Goal: Communication & Community: Participate in discussion

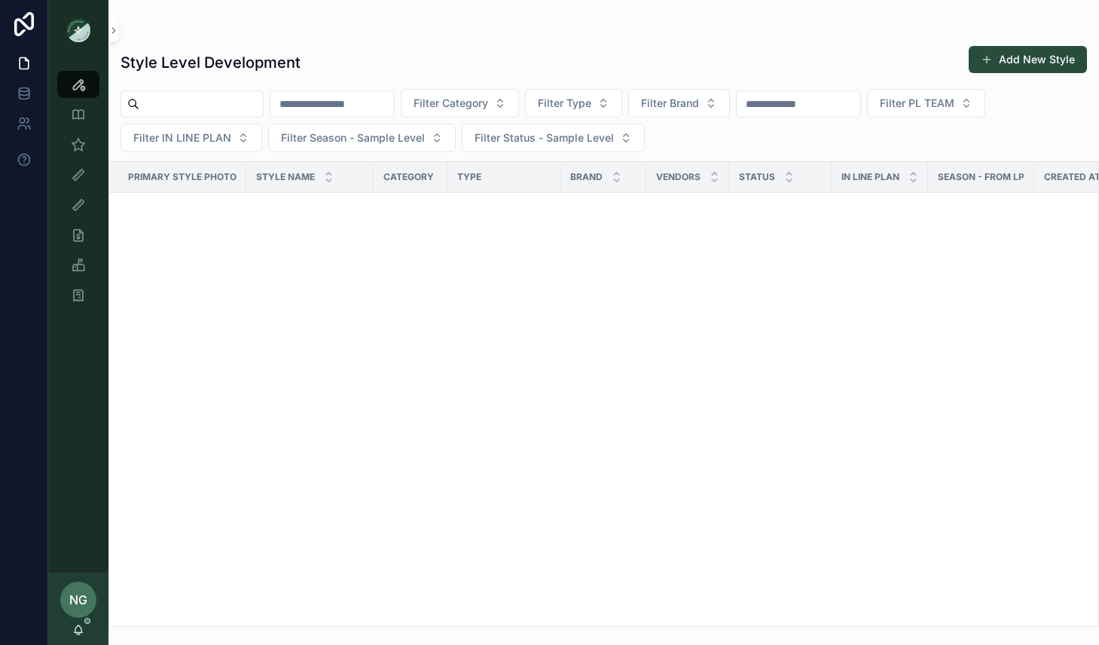
scroll to position [3505, 0]
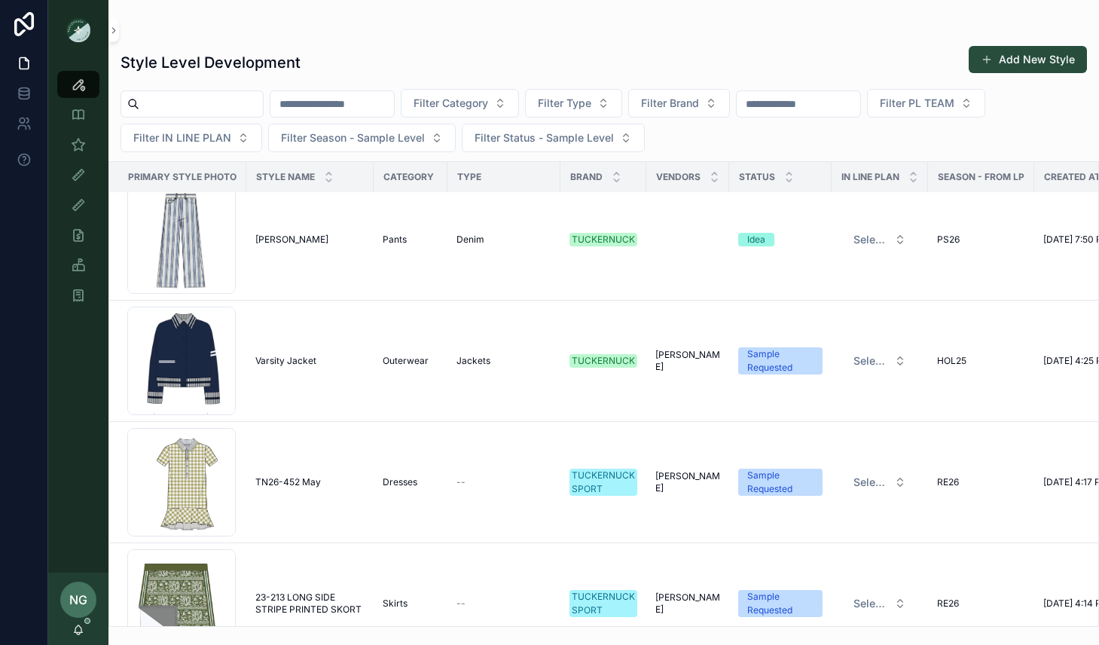
click at [836, 106] on input "scrollable content" at bounding box center [799, 103] width 124 height 21
type input "****"
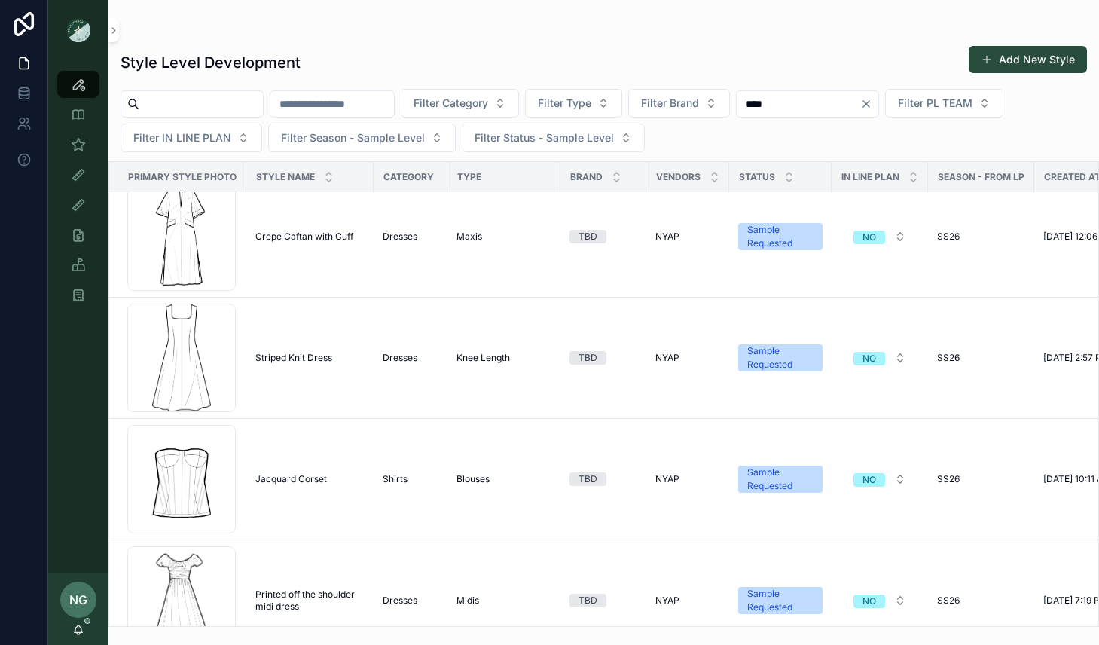
scroll to position [271, 0]
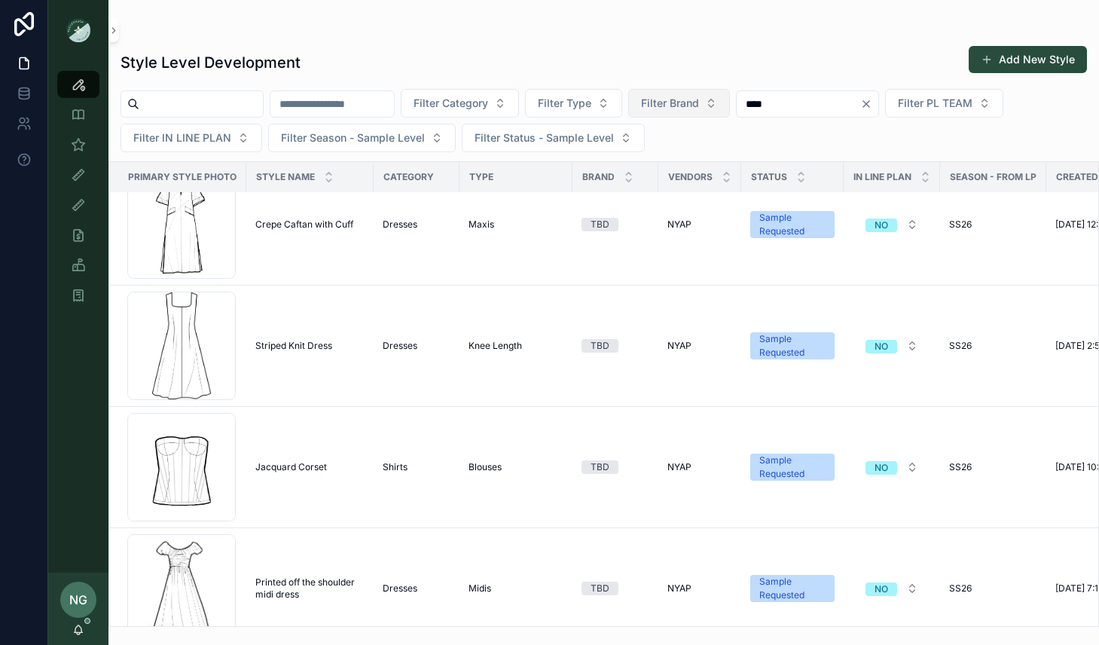
click at [671, 109] on span "Filter Brand" at bounding box center [670, 103] width 58 height 15
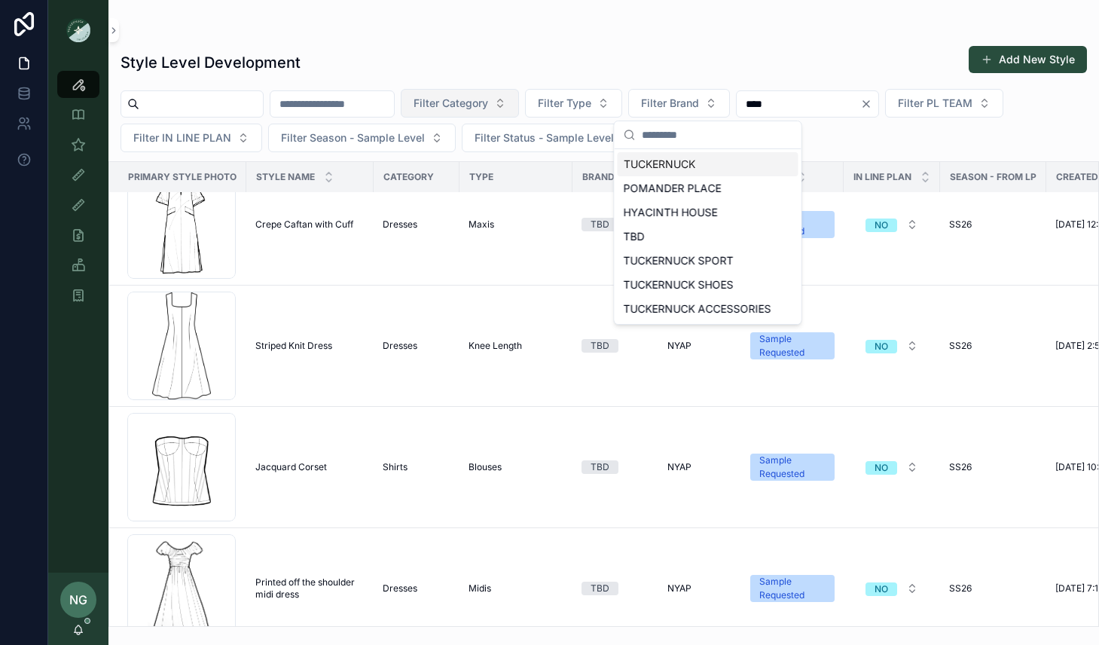
click at [483, 102] on span "Filter Category" at bounding box center [451, 103] width 75 height 15
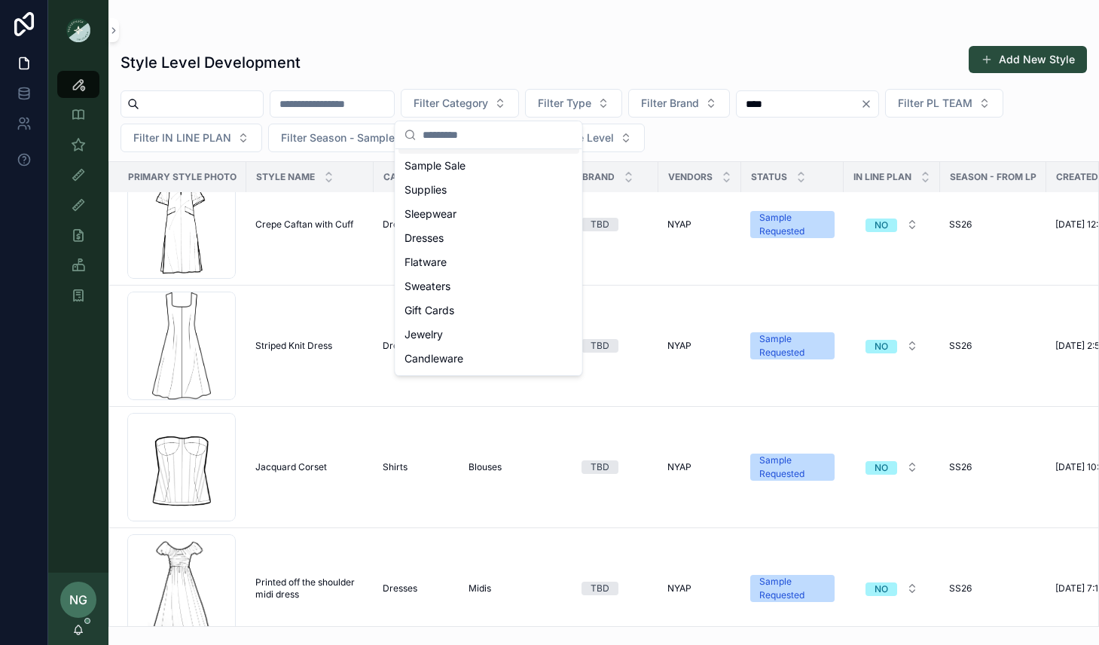
scroll to position [216, 0]
click at [458, 180] on div "Flatware" at bounding box center [489, 189] width 181 height 24
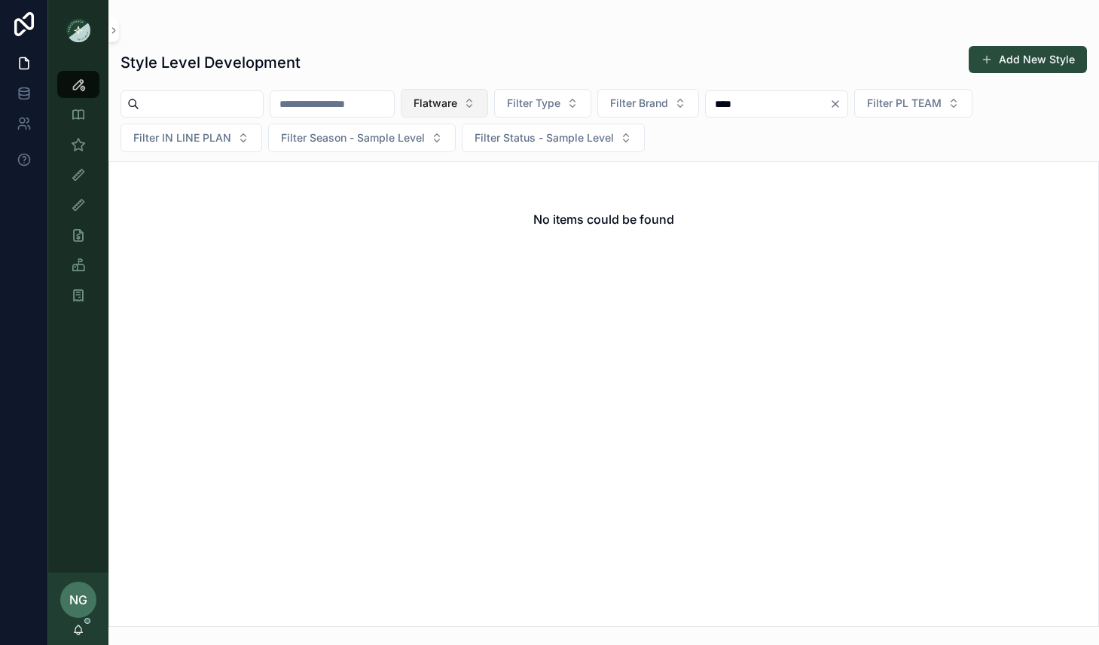
drag, startPoint x: 442, startPoint y: 100, endPoint x: 466, endPoint y: 109, distance: 24.8
click at [442, 100] on span "Flatware" at bounding box center [436, 103] width 44 height 15
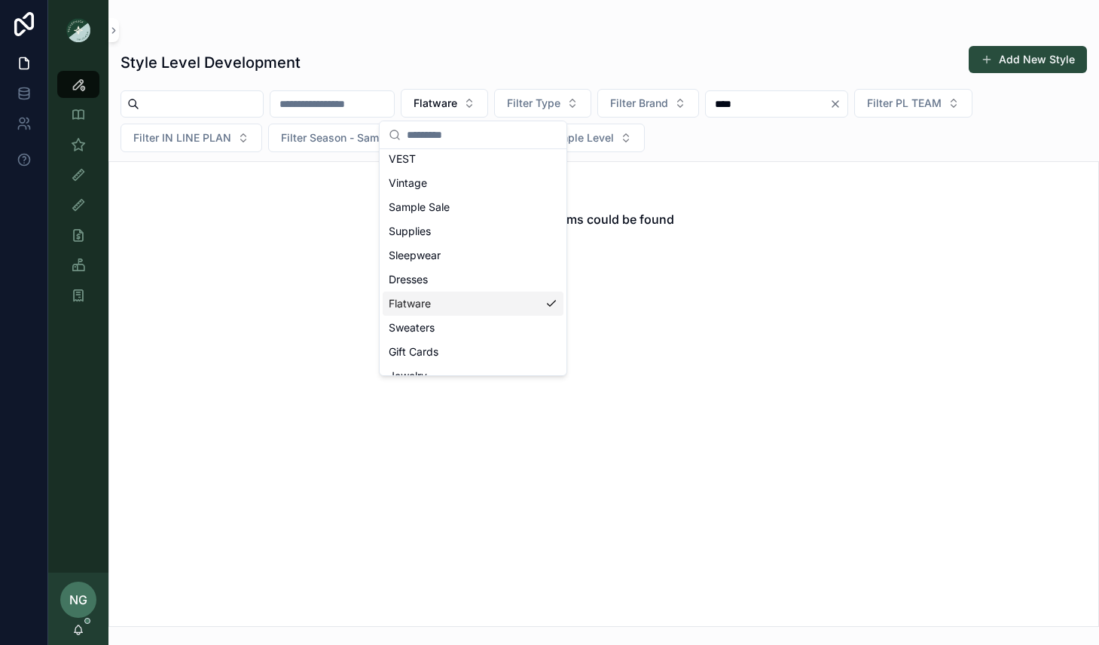
scroll to position [120, 0]
drag, startPoint x: 487, startPoint y: 291, endPoint x: 479, endPoint y: 287, distance: 8.4
click at [487, 291] on div "Dresses" at bounding box center [473, 286] width 181 height 24
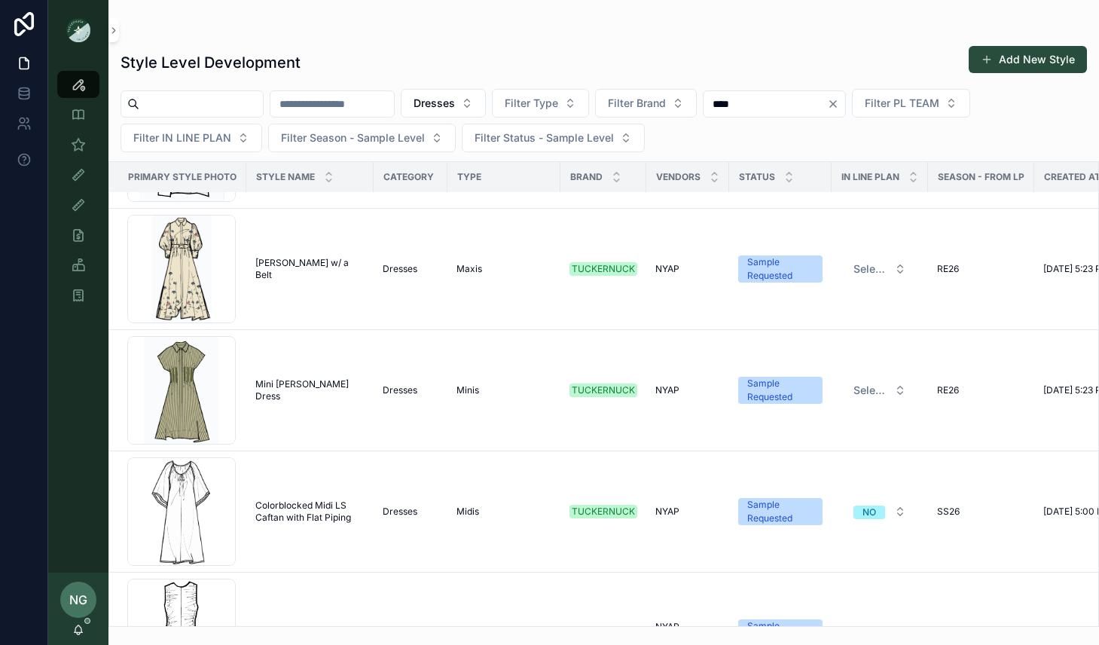
scroll to position [4515, 0]
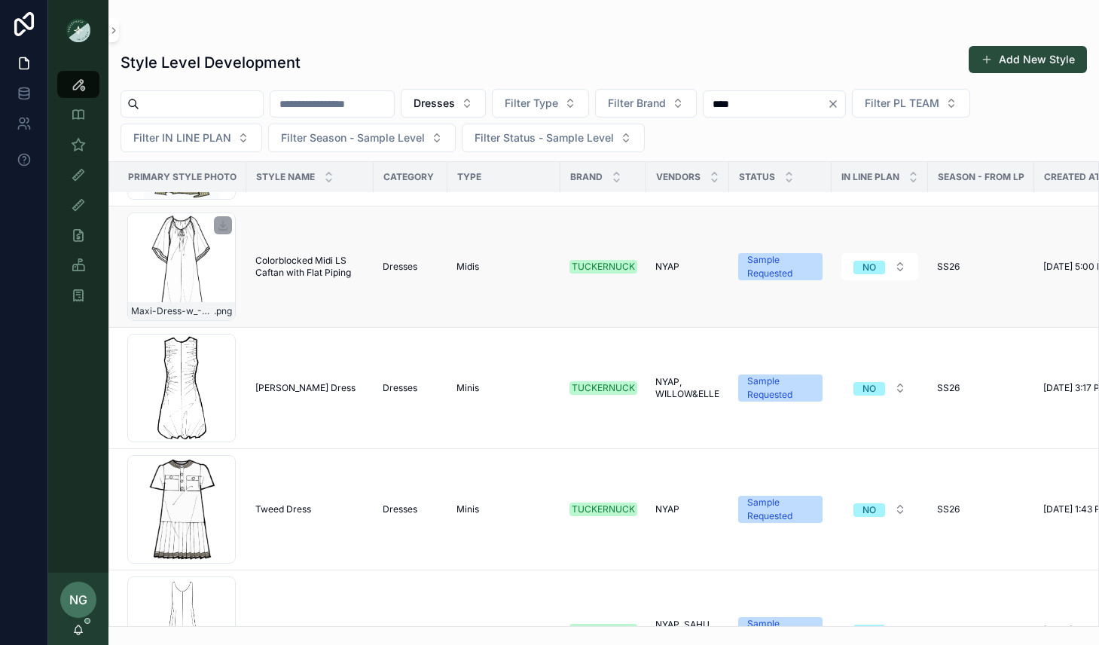
click at [178, 292] on div "Maxi-Dress-w_-Piping-BW .png" at bounding box center [181, 267] width 109 height 109
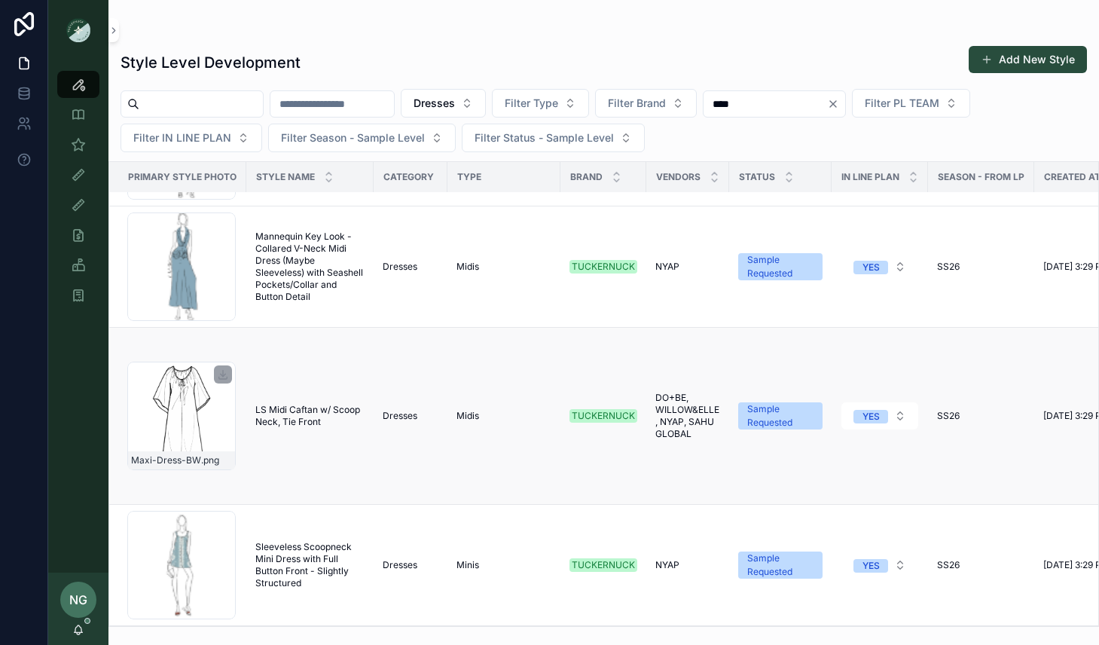
scroll to position [8870, 0]
click at [183, 405] on div "Maxi-Dress-BW .png" at bounding box center [181, 415] width 109 height 109
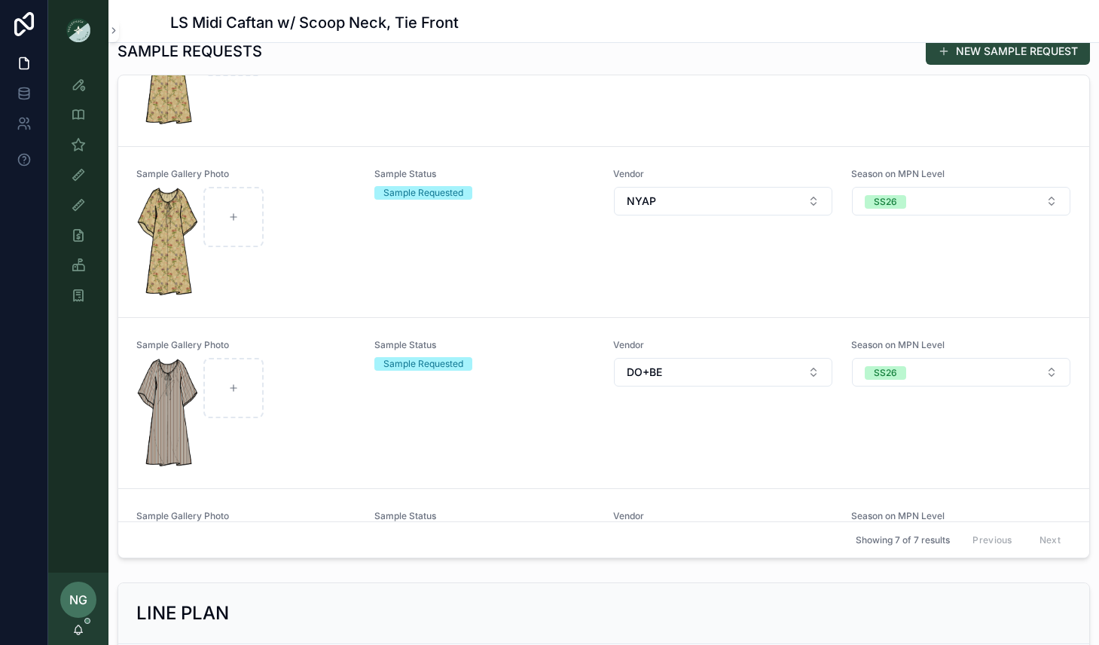
scroll to position [216, 0]
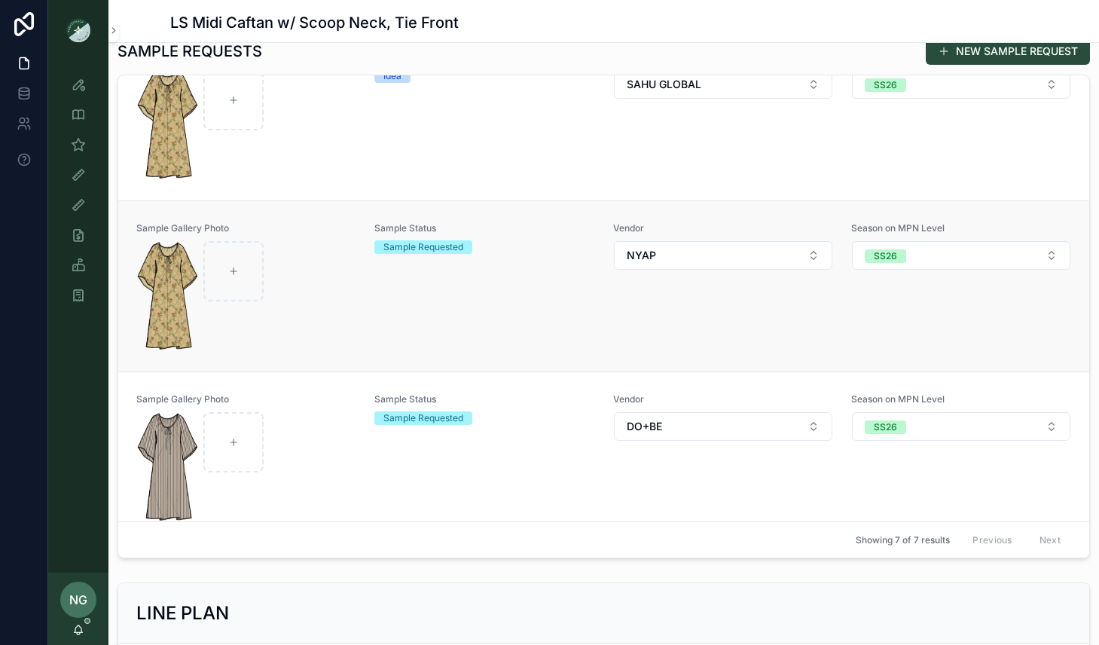
click at [292, 302] on div "scrollable content" at bounding box center [246, 295] width 219 height 109
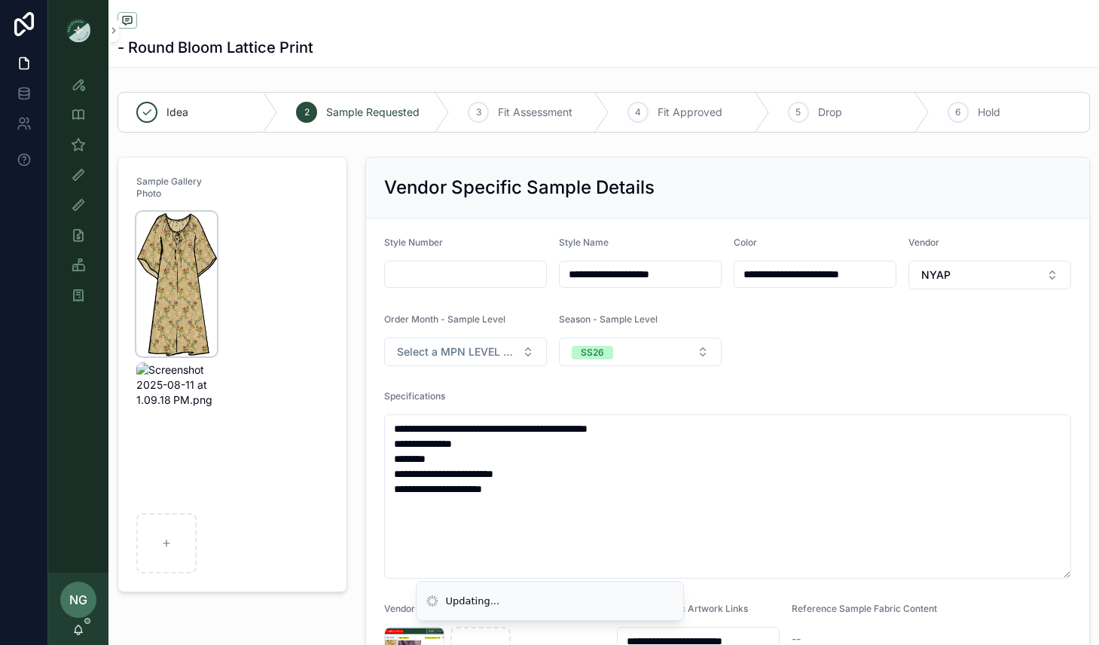
click at [183, 228] on img "scrollable content" at bounding box center [176, 284] width 81 height 145
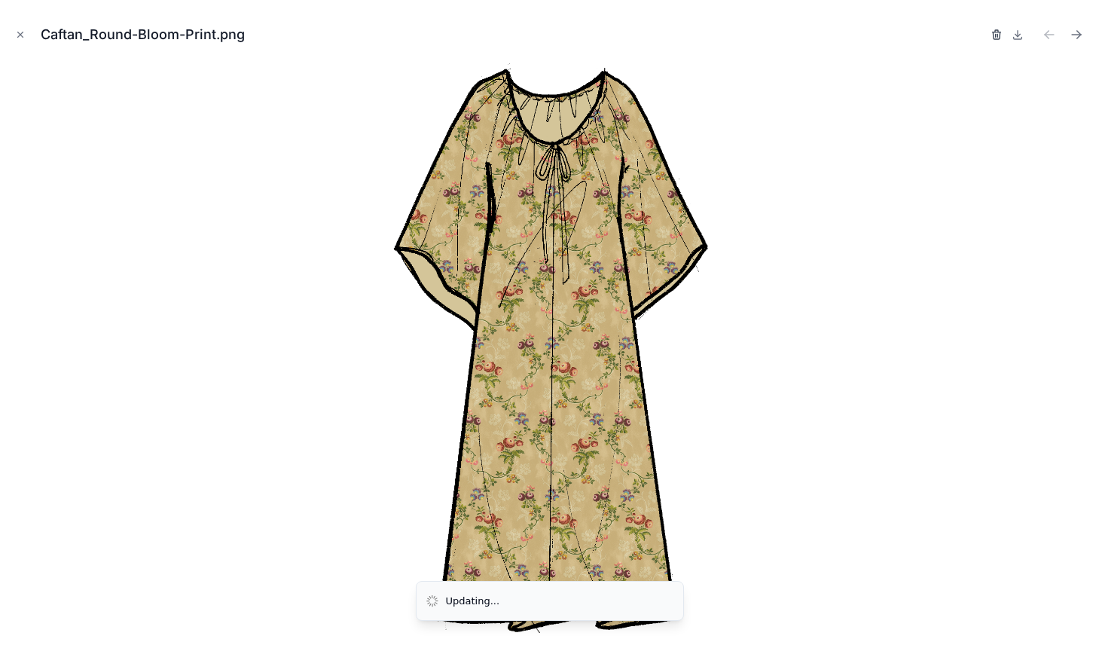
click at [999, 35] on icon "button" at bounding box center [997, 35] width 12 height 12
click at [982, 35] on icon "button" at bounding box center [982, 35] width 12 height 12
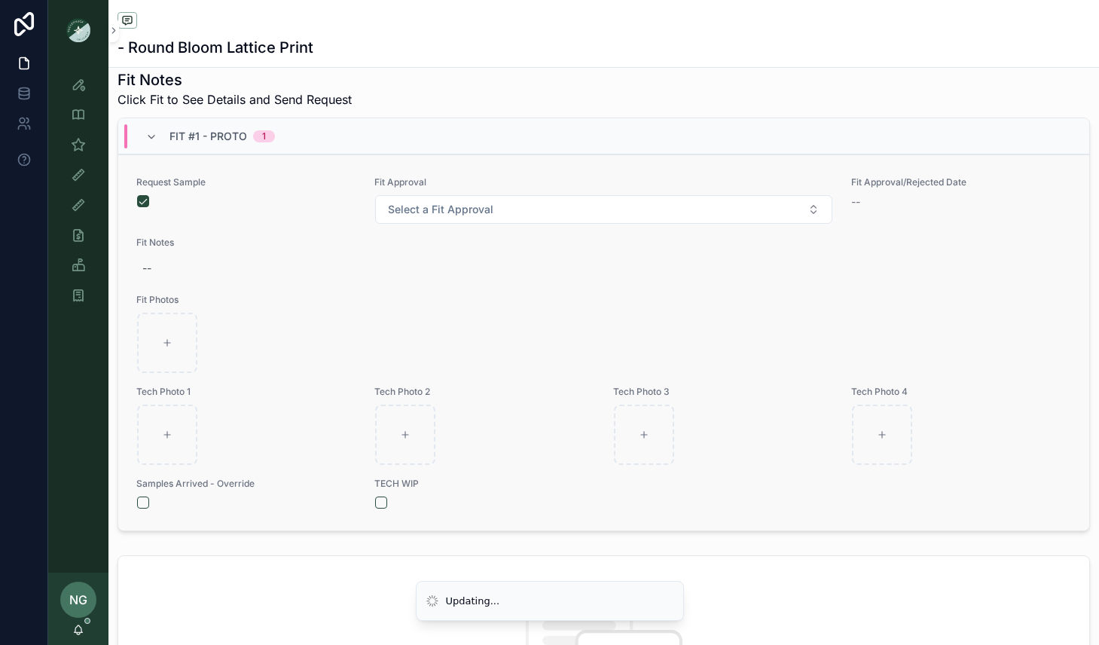
scroll to position [556, 0]
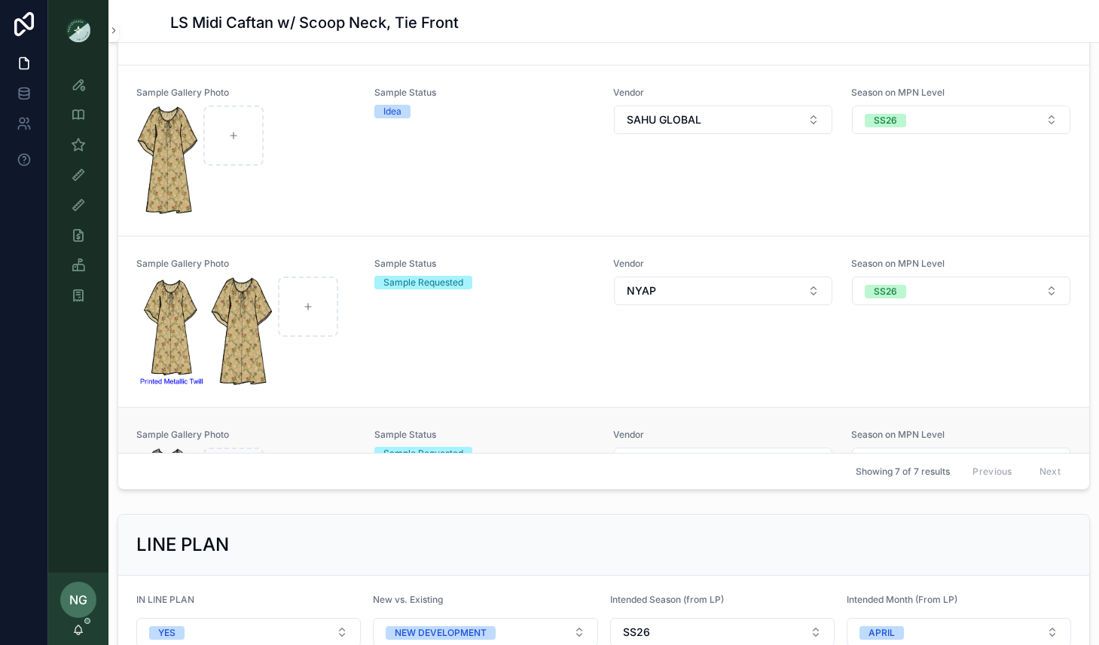
scroll to position [187, 0]
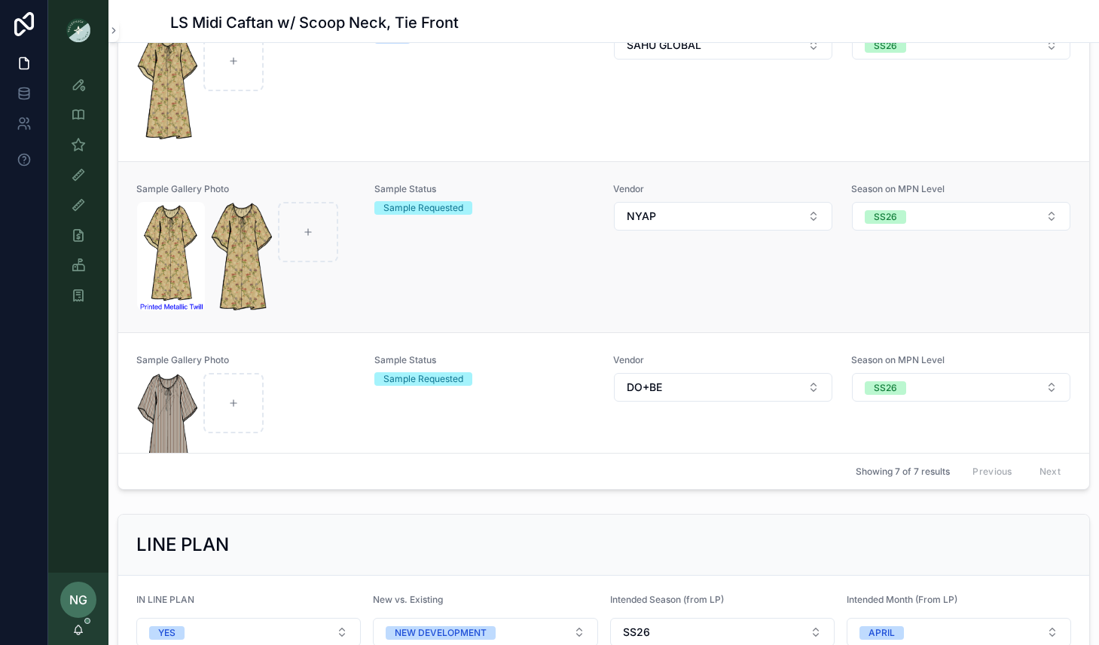
click at [413, 304] on div "Sample Status Sample Requested" at bounding box center [485, 247] width 220 height 128
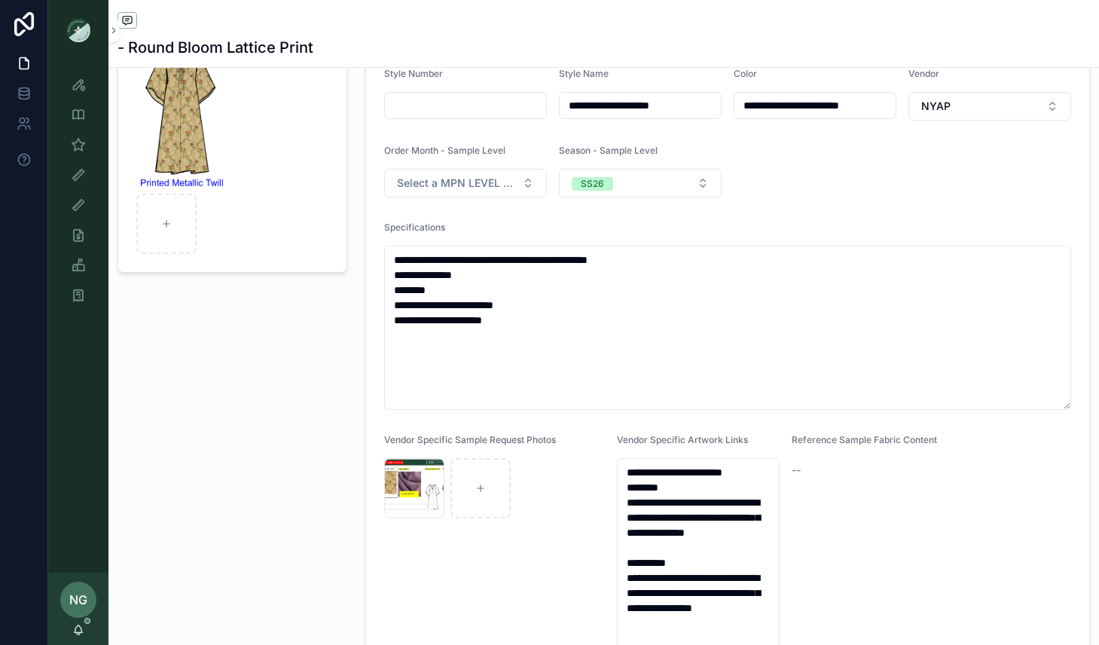
scroll to position [184, 0]
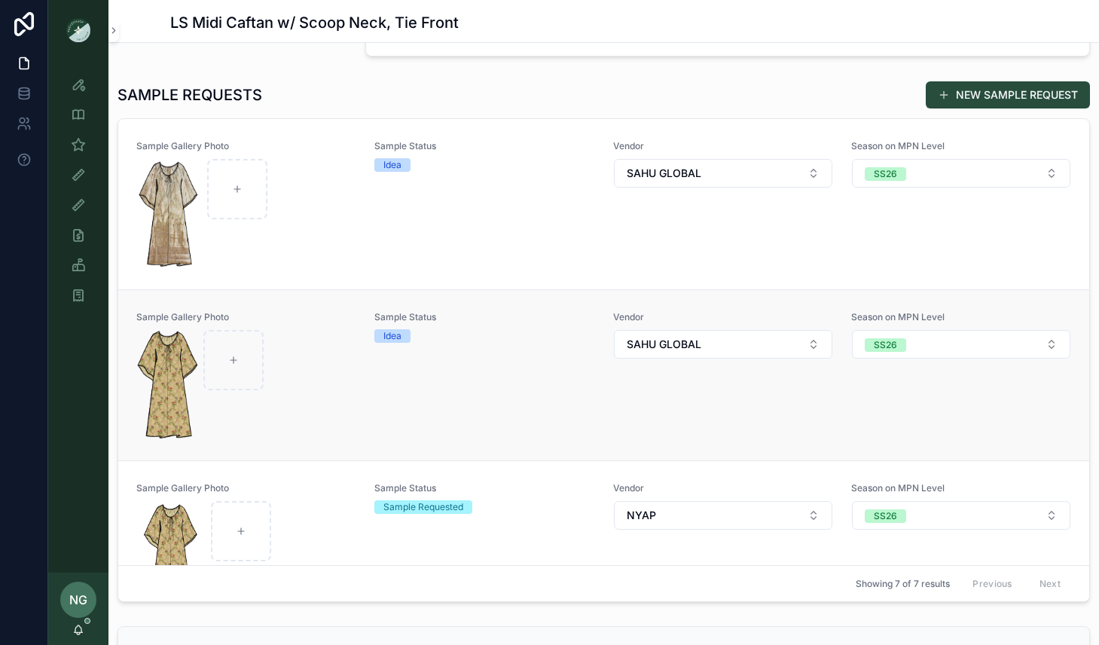
scroll to position [55, 0]
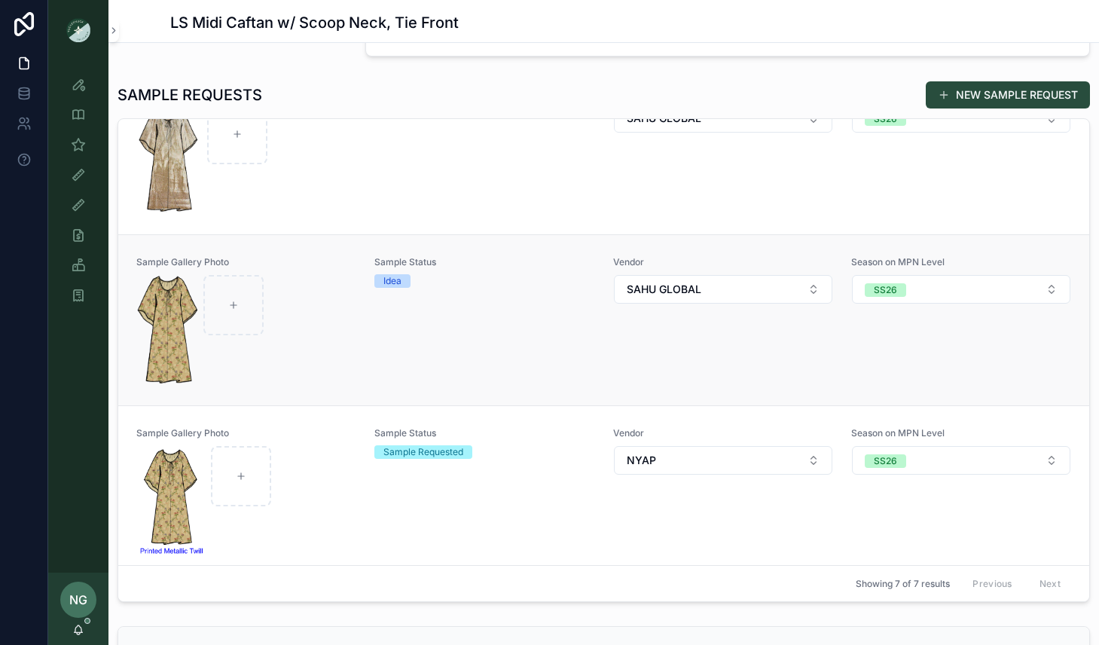
click at [515, 342] on div "Sample Status Idea" at bounding box center [485, 320] width 220 height 128
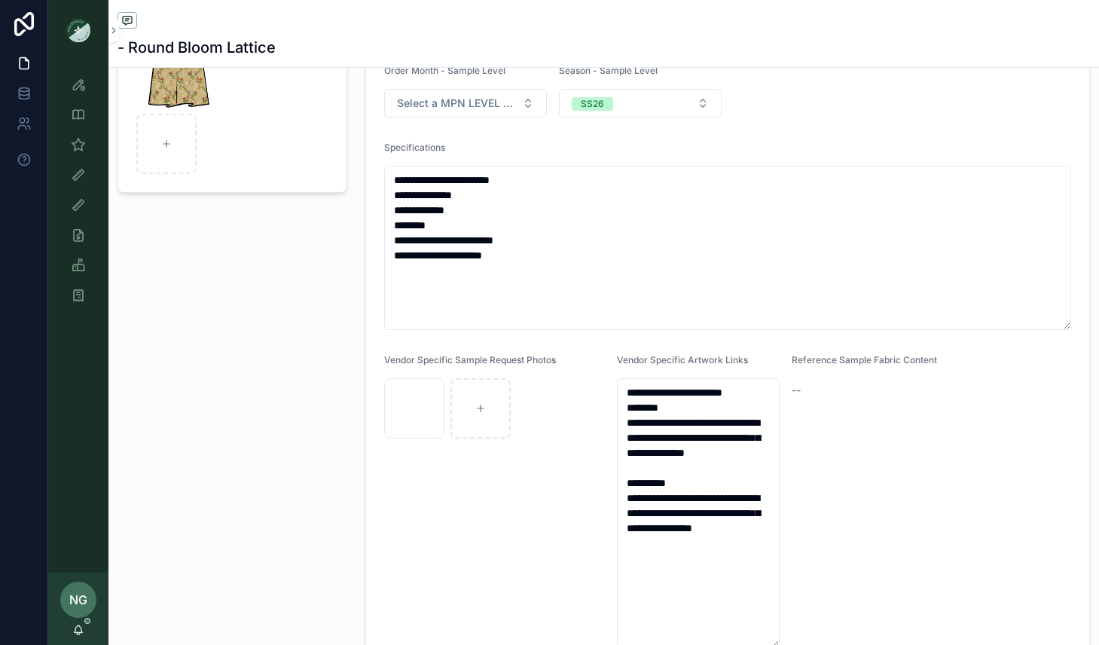
scroll to position [264, 0]
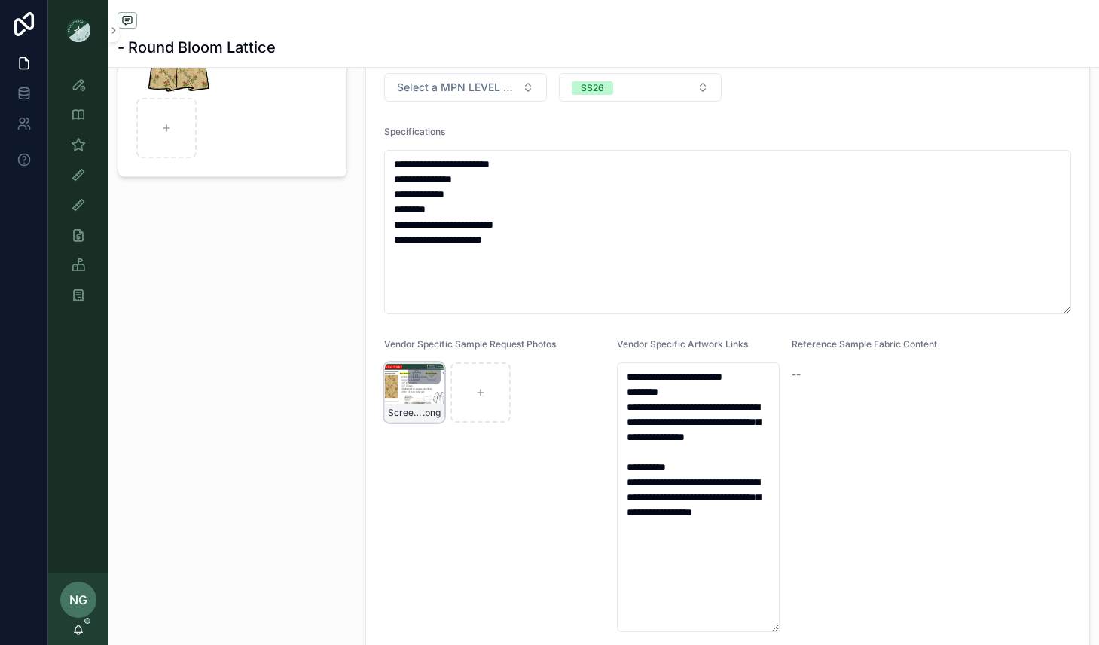
click at [417, 390] on div "Screenshot-2025-08-11-at-9.57.16-AM .png" at bounding box center [414, 392] width 60 height 60
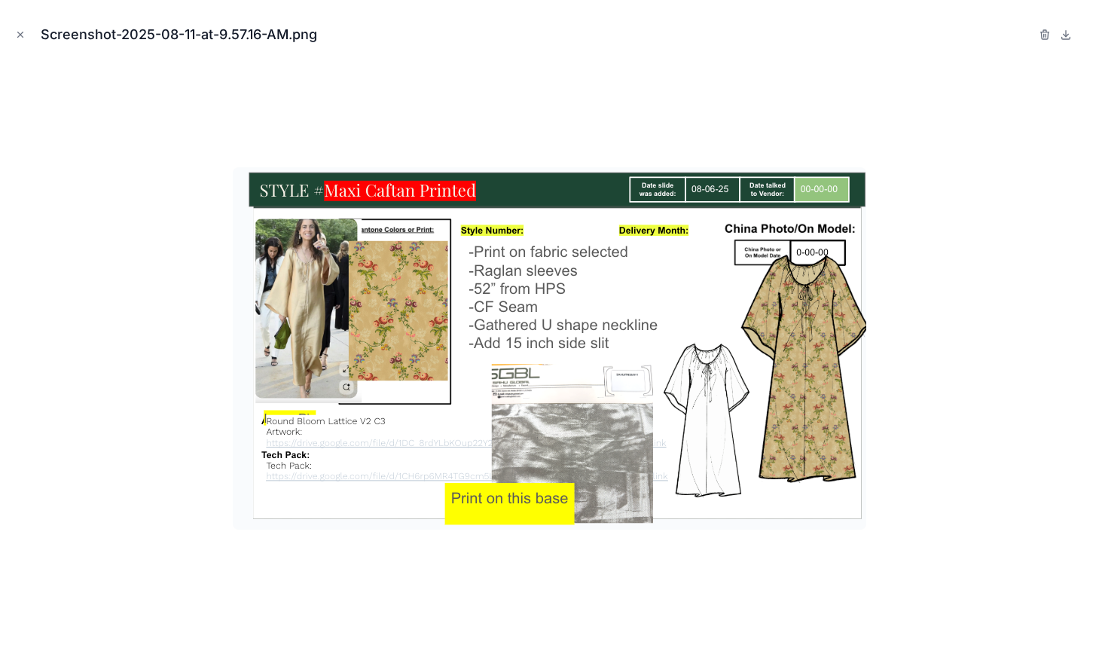
click at [155, 268] on div at bounding box center [549, 348] width 1075 height 570
click at [22, 31] on icon "Close modal" at bounding box center [20, 34] width 11 height 11
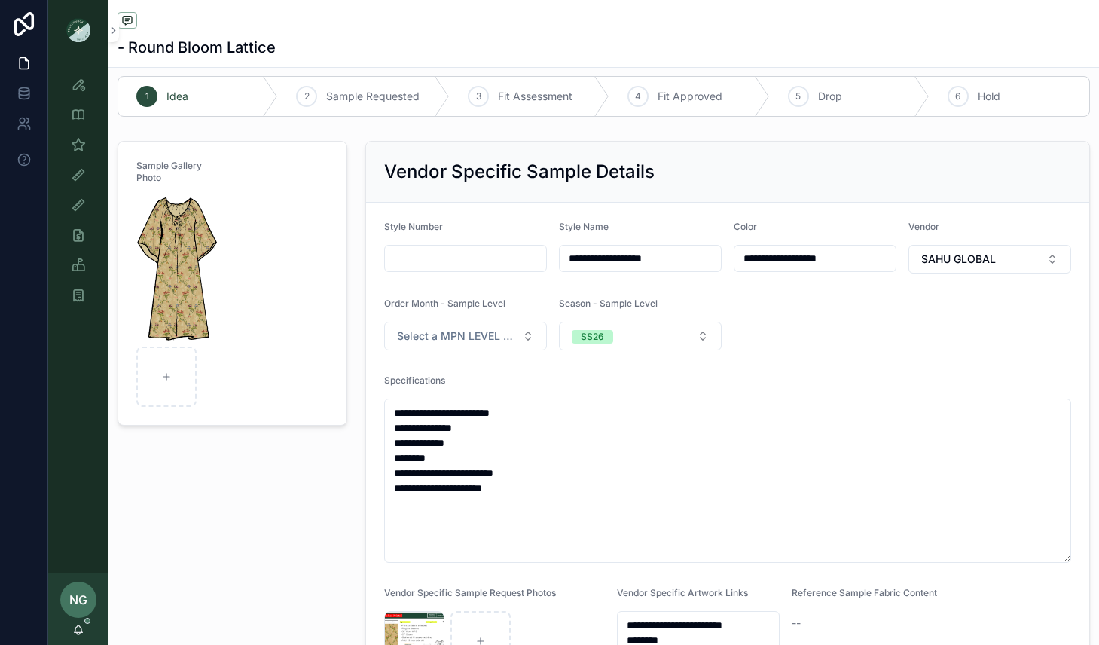
scroll to position [17, 0]
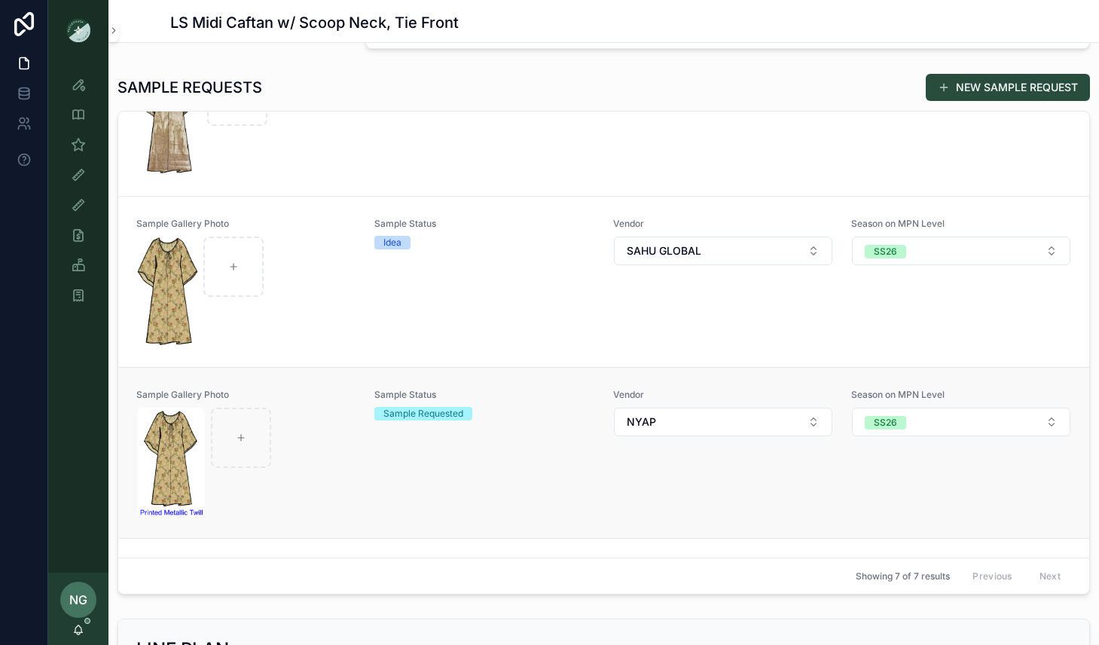
scroll to position [121, 0]
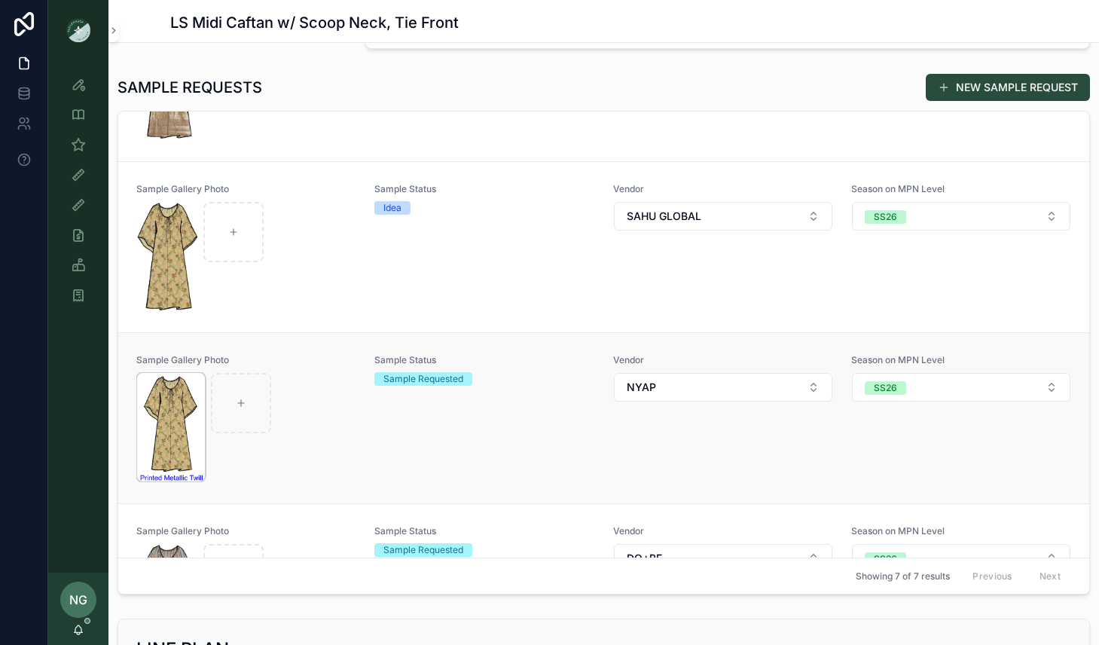
click at [176, 400] on img "scrollable content" at bounding box center [171, 427] width 68 height 109
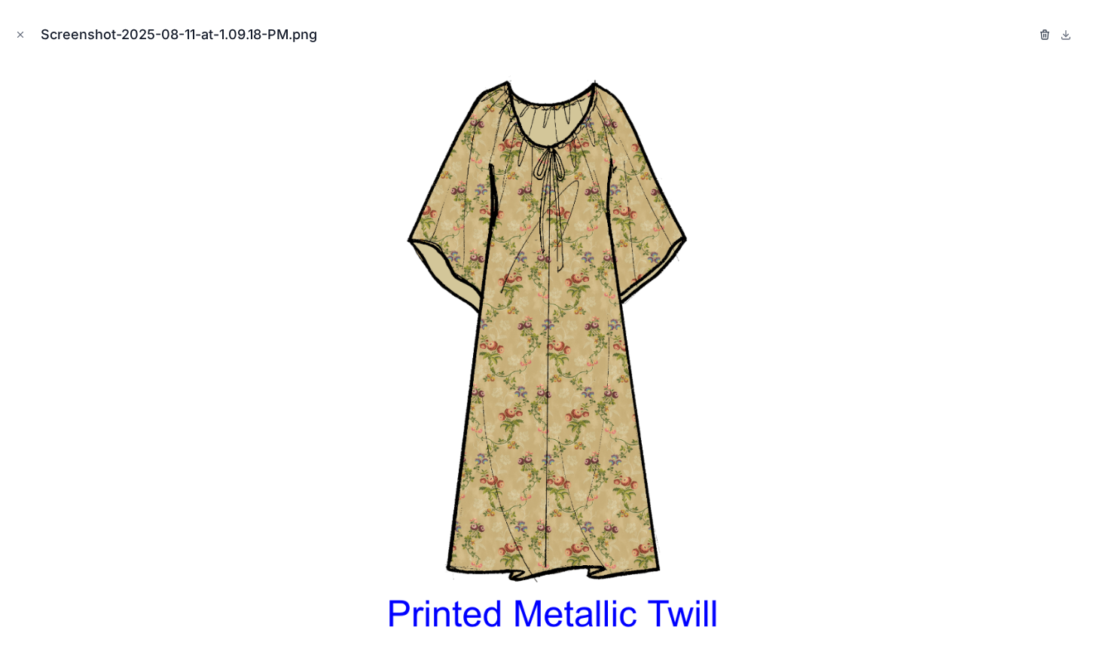
click at [1040, 32] on icon "button" at bounding box center [1045, 35] width 12 height 12
click at [1030, 26] on div "Confirm delete?" at bounding box center [991, 35] width 121 height 18
click at [1029, 33] on icon "button" at bounding box center [1030, 35] width 12 height 12
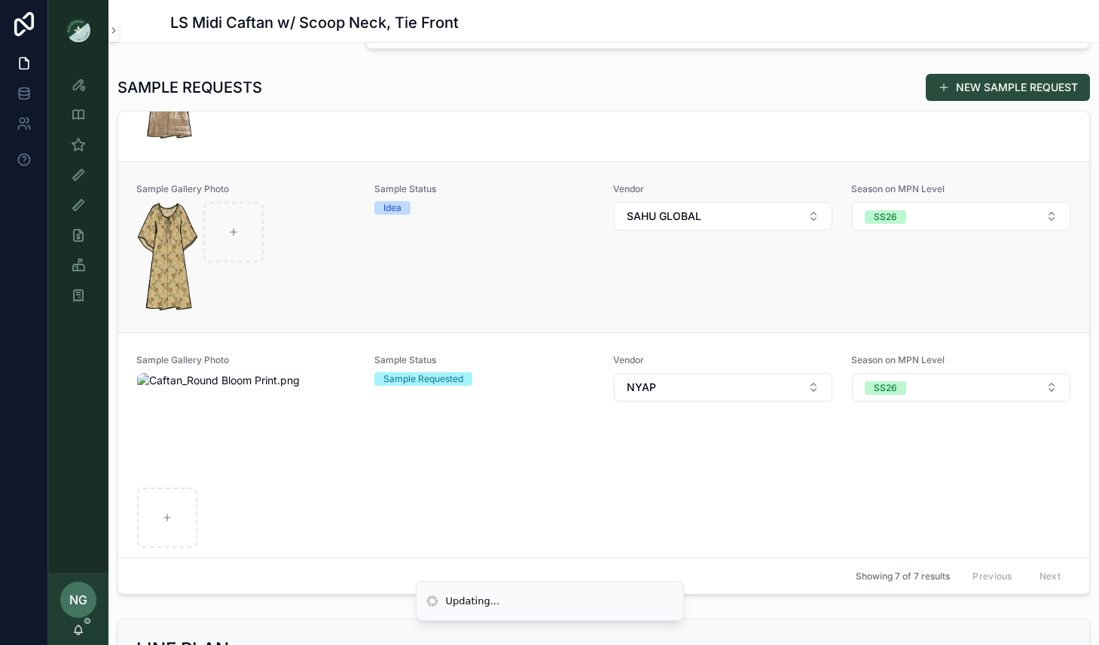
click at [303, 296] on div "scrollable content" at bounding box center [246, 256] width 219 height 109
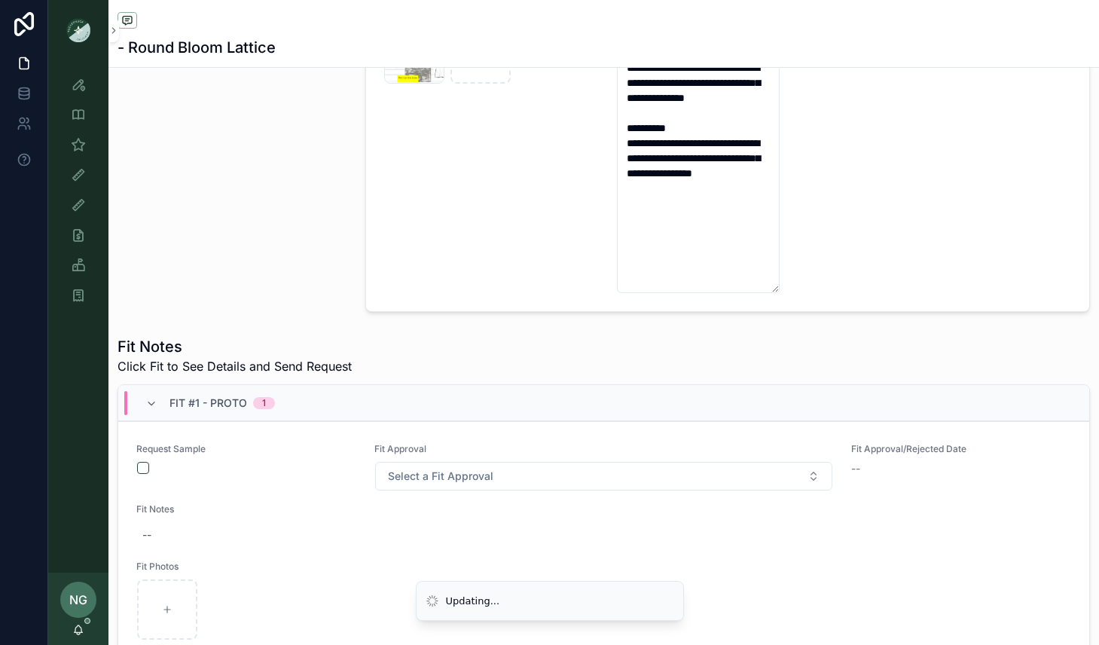
scroll to position [716, 0]
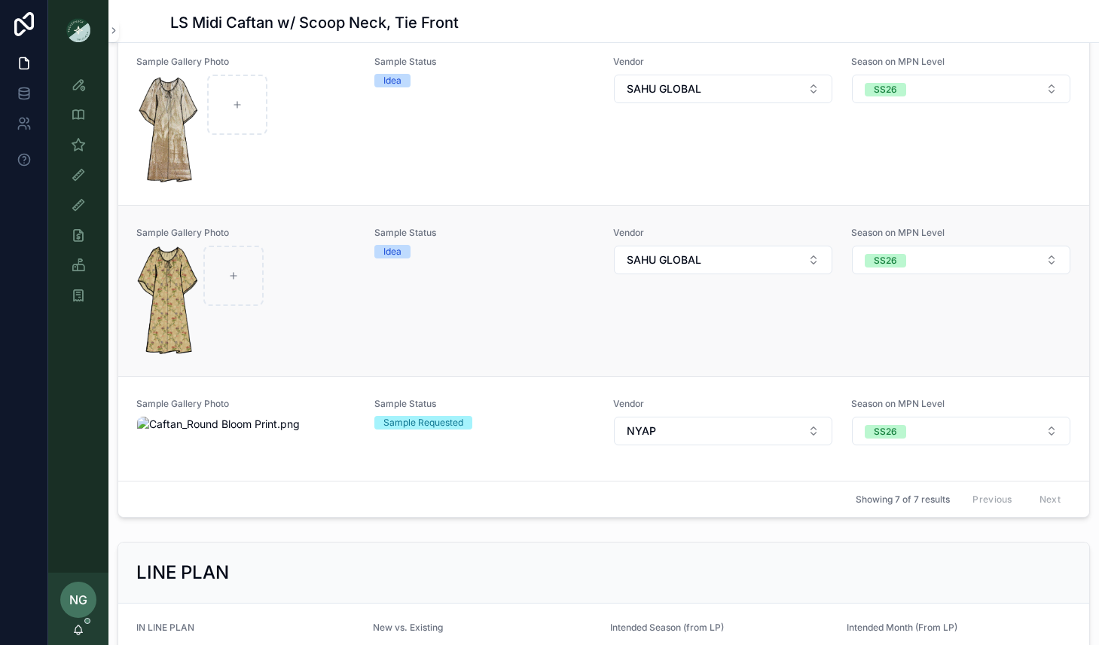
scroll to position [509, 0]
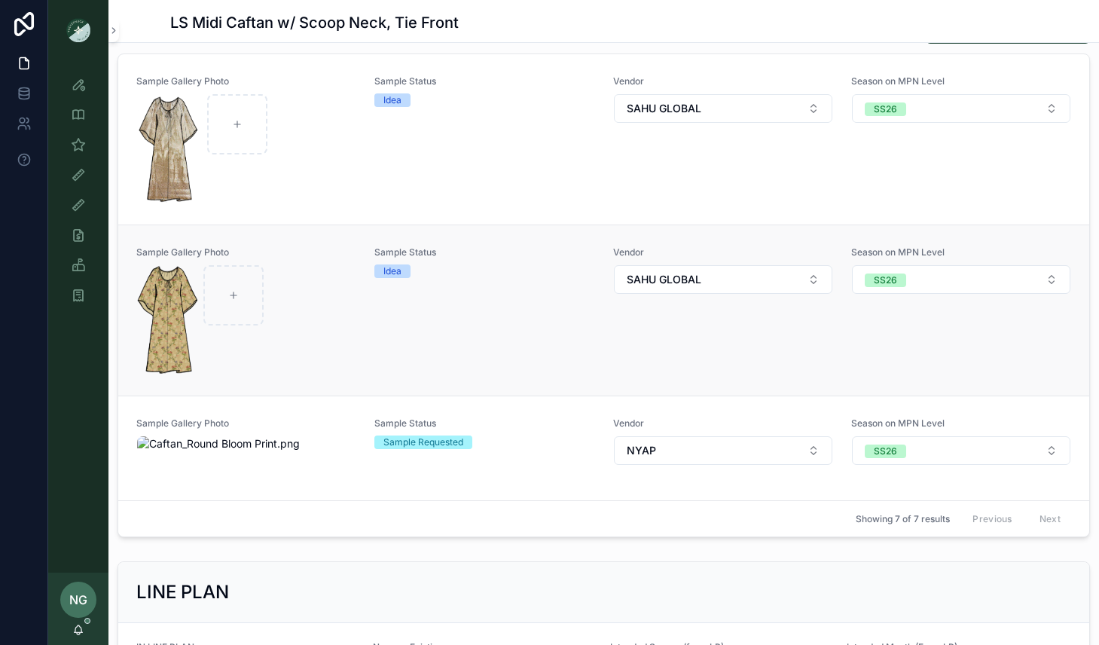
click at [334, 311] on div "scrollable content" at bounding box center [246, 319] width 219 height 109
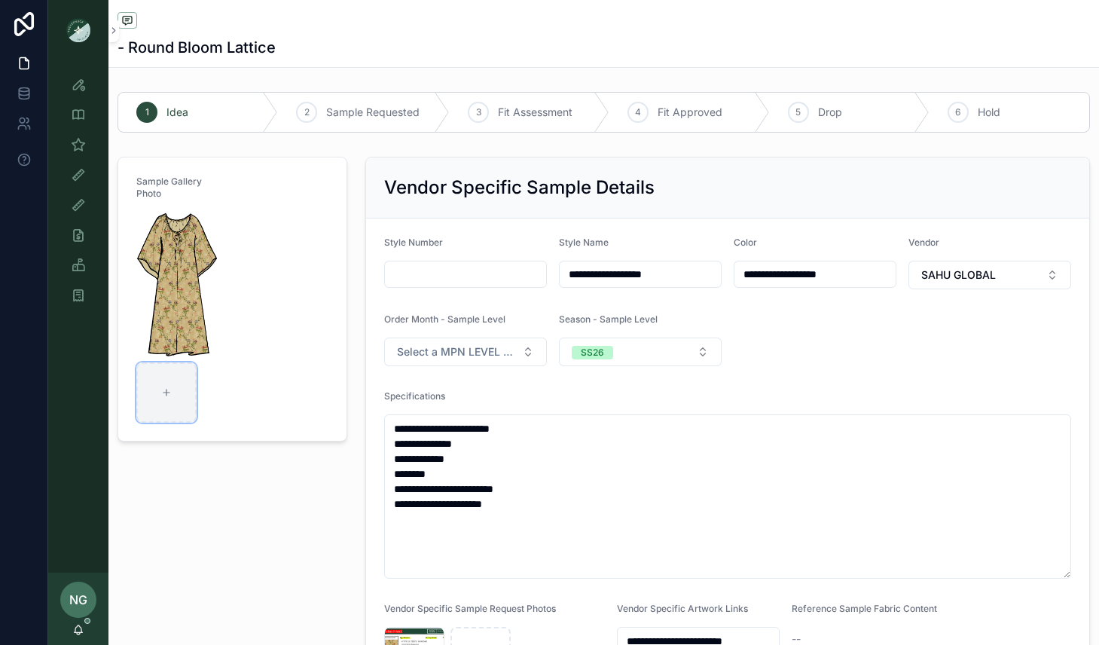
click at [166, 396] on div "scrollable content" at bounding box center [181, 317] width 90 height 211
click at [261, 265] on form "Sample Gallery Photo" at bounding box center [232, 374] width 228 height 434
click at [195, 227] on img "scrollable content" at bounding box center [176, 284] width 81 height 145
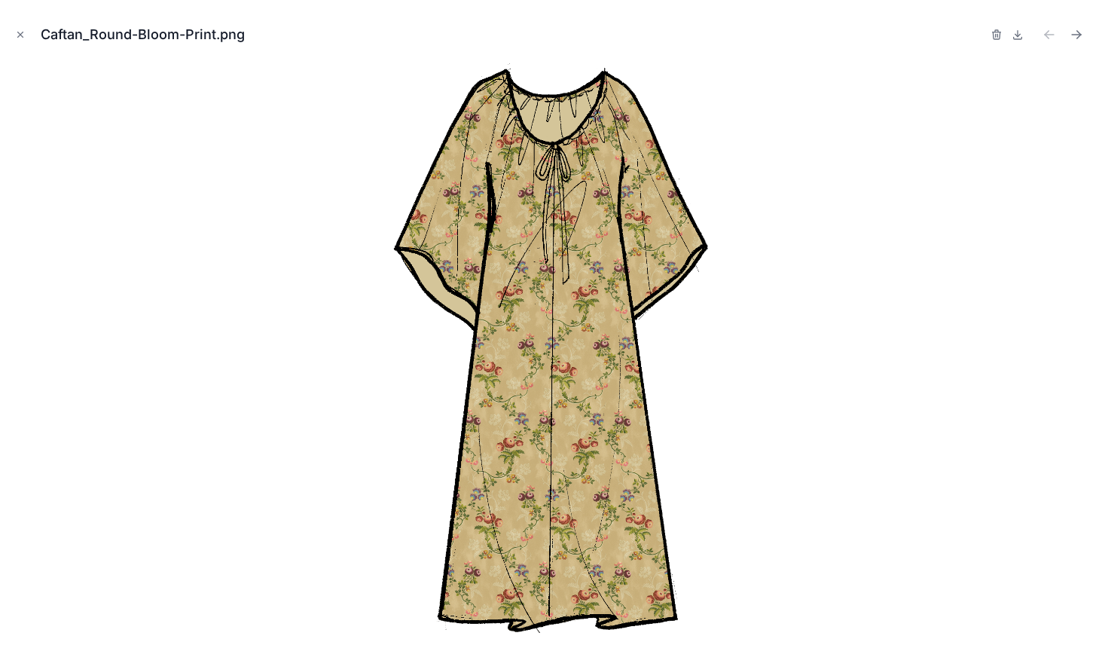
click at [1005, 30] on div at bounding box center [1039, 34] width 96 height 21
click at [995, 32] on icon "button" at bounding box center [996, 31] width 3 height 2
click at [977, 32] on icon "button" at bounding box center [982, 35] width 12 height 12
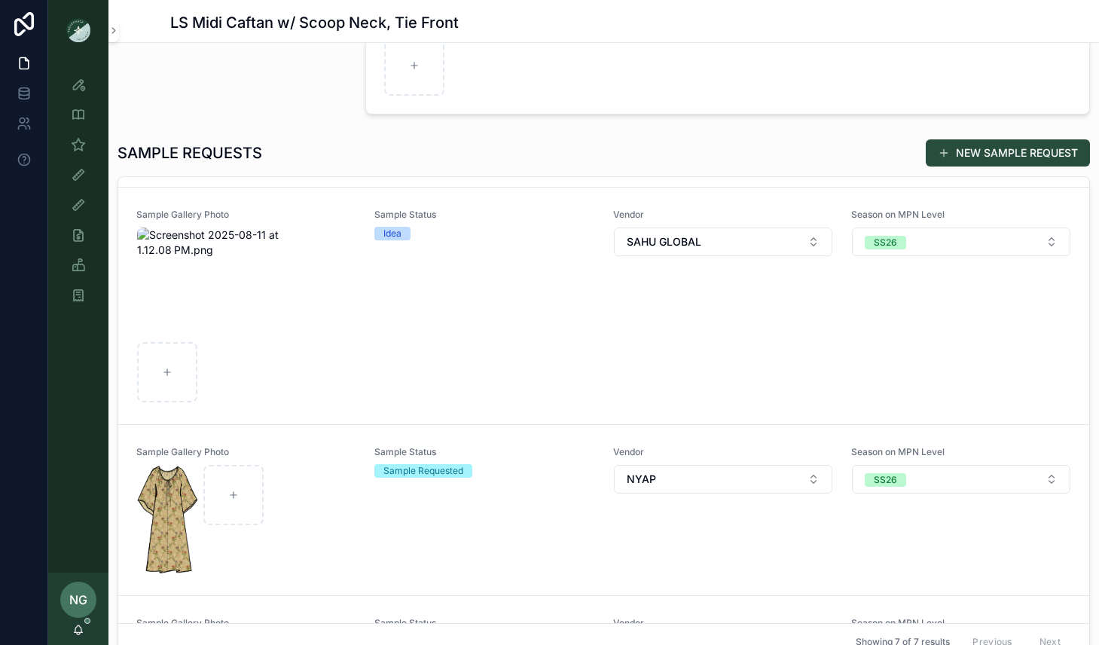
scroll to position [208, 0]
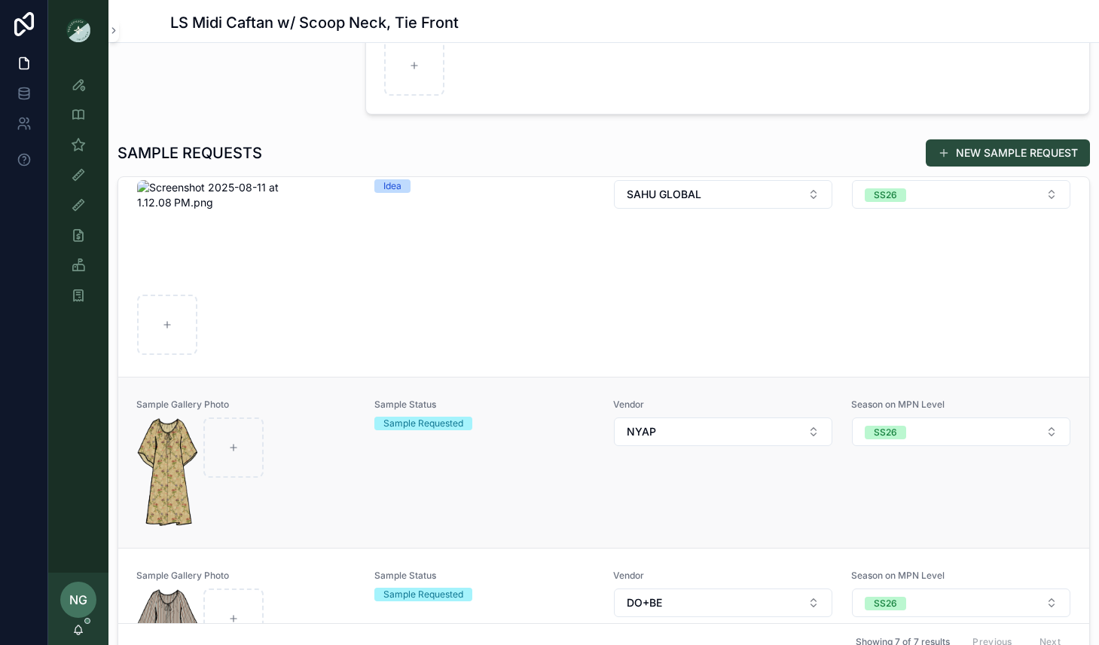
click at [337, 417] on div "scrollable content" at bounding box center [246, 471] width 219 height 109
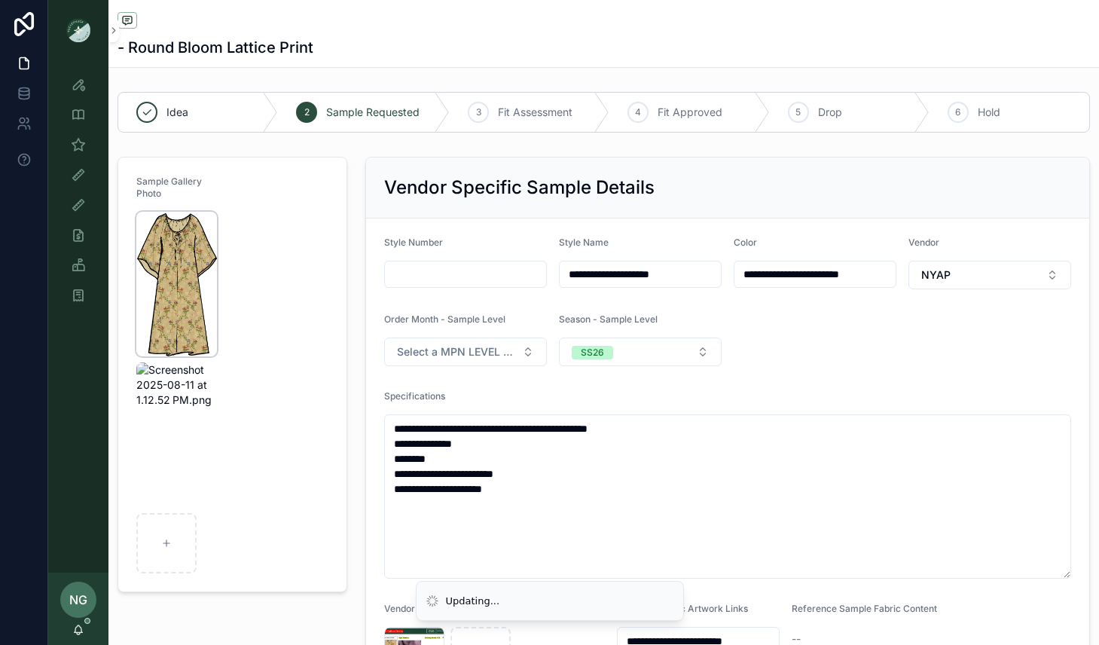
click at [200, 248] on img "scrollable content" at bounding box center [176, 284] width 81 height 145
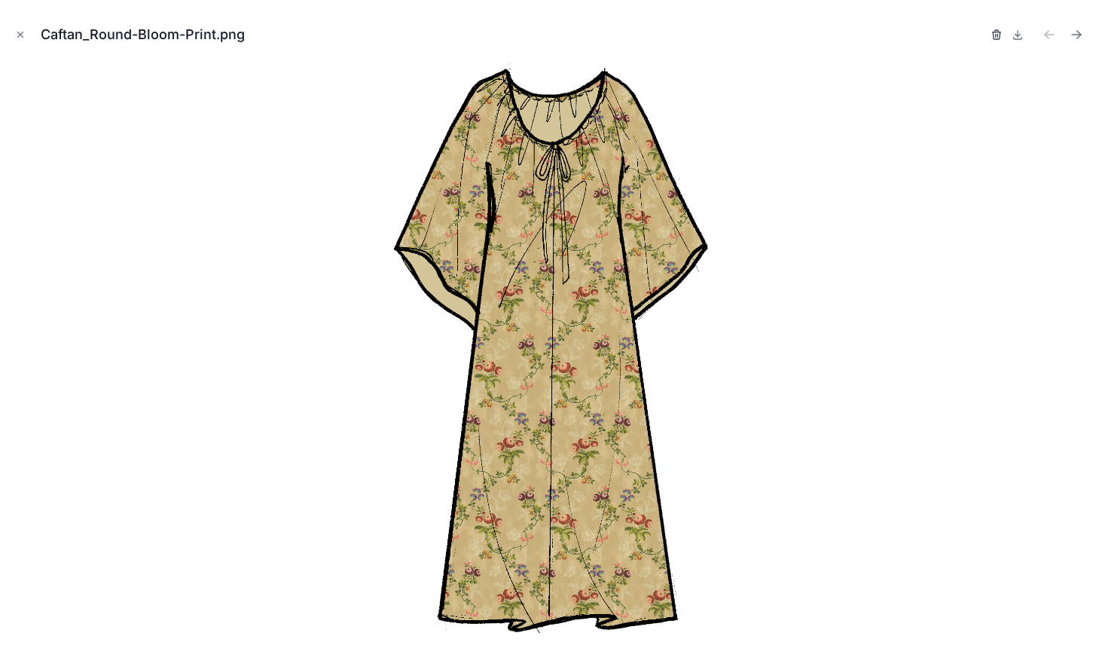
click at [999, 32] on icon "button" at bounding box center [997, 35] width 12 height 12
click at [982, 37] on icon "button" at bounding box center [982, 35] width 12 height 12
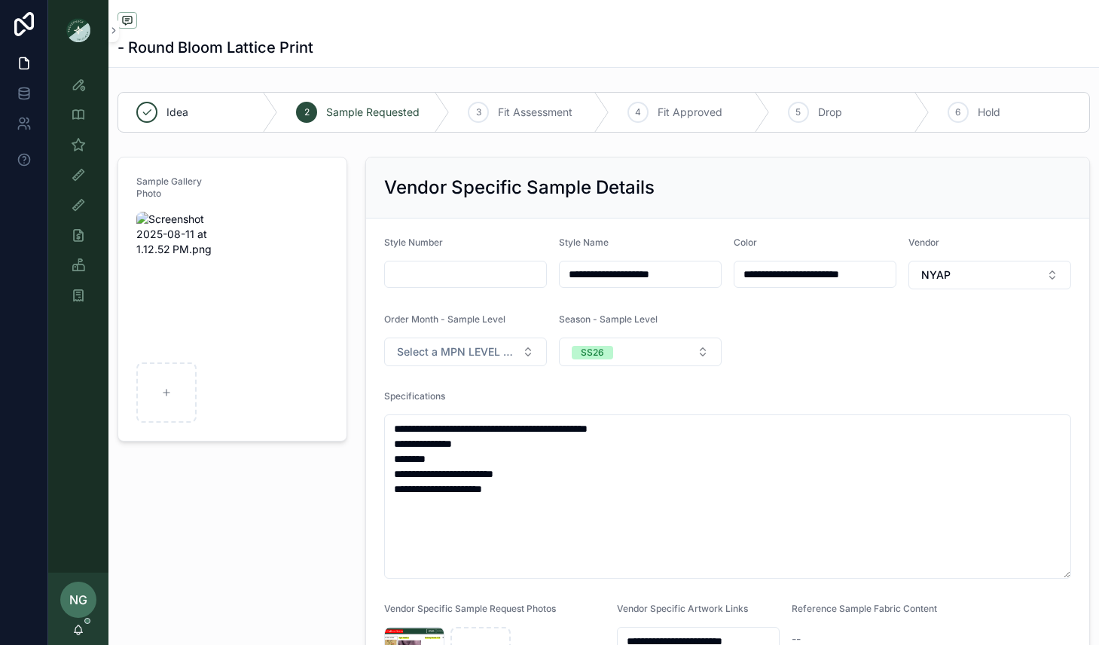
click at [73, 81] on icon "scrollable content" at bounding box center [78, 84] width 15 height 15
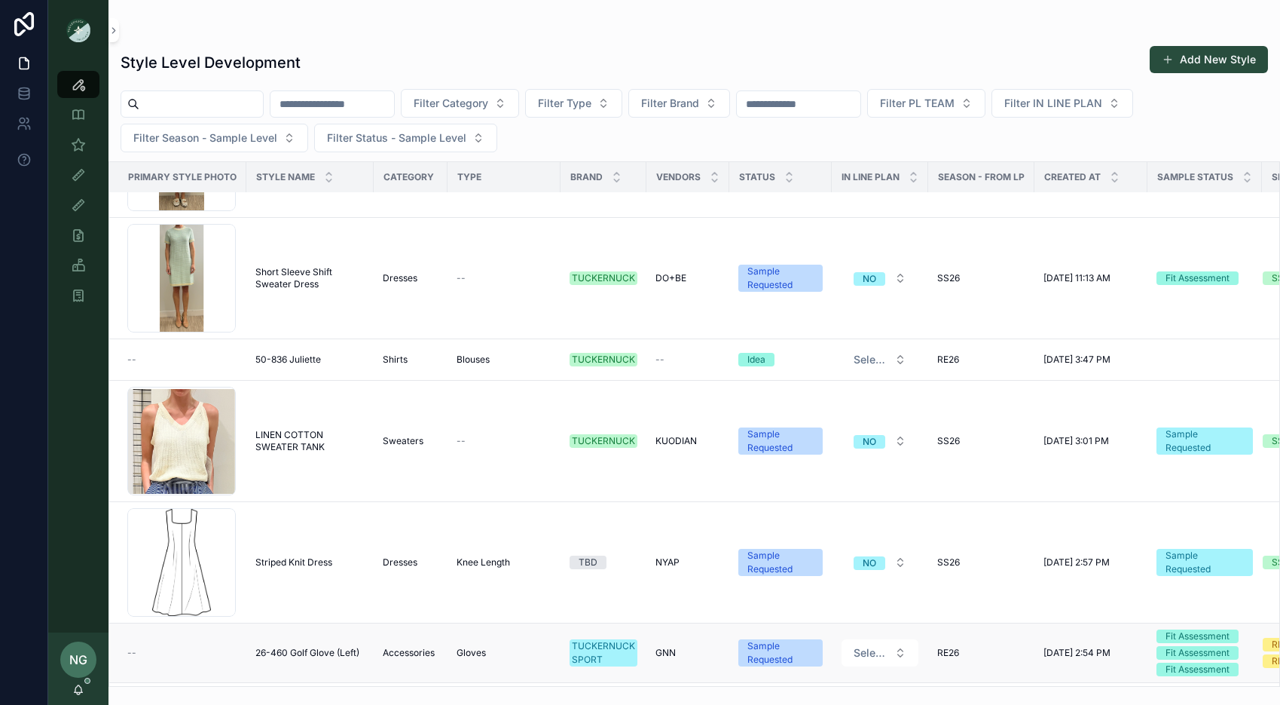
scroll to position [2038, 0]
click at [78, 644] on icon "scrollable content" at bounding box center [79, 688] width 8 height 7
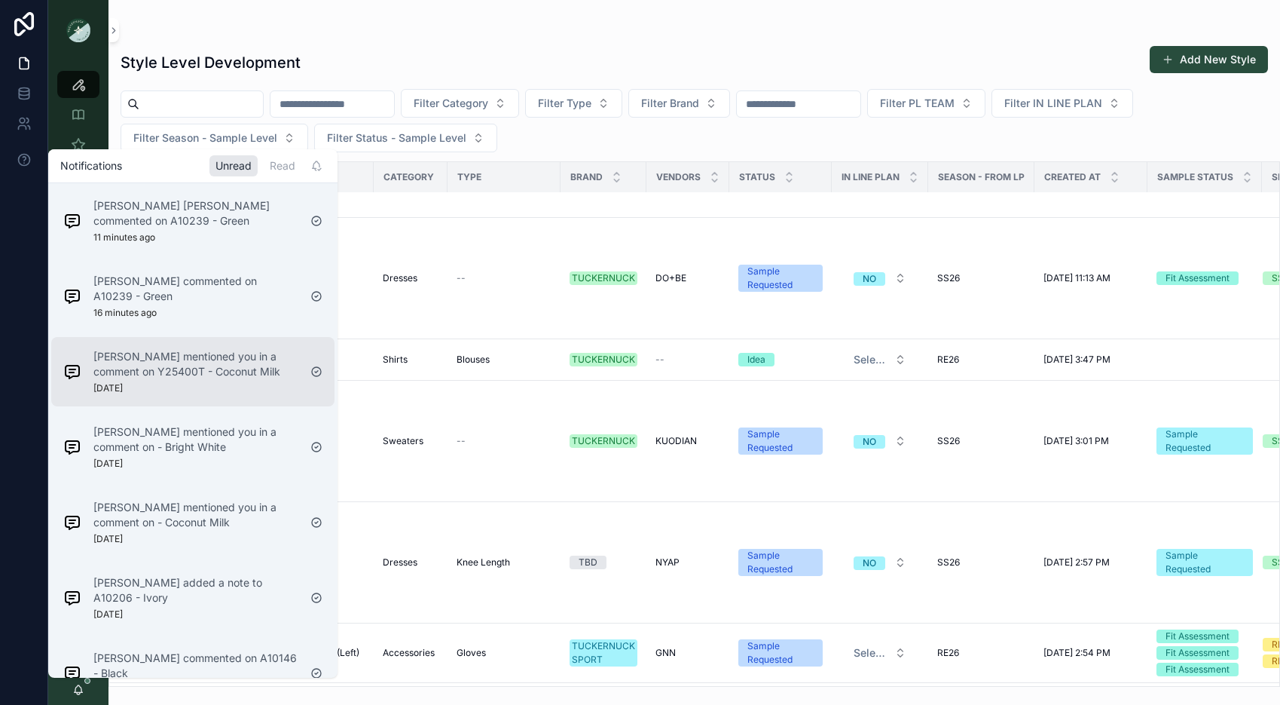
scroll to position [1, 0]
click at [253, 375] on p "[PERSON_NAME] mentioned you in a comment on Y25400T - Coconut Milk" at bounding box center [195, 363] width 205 height 30
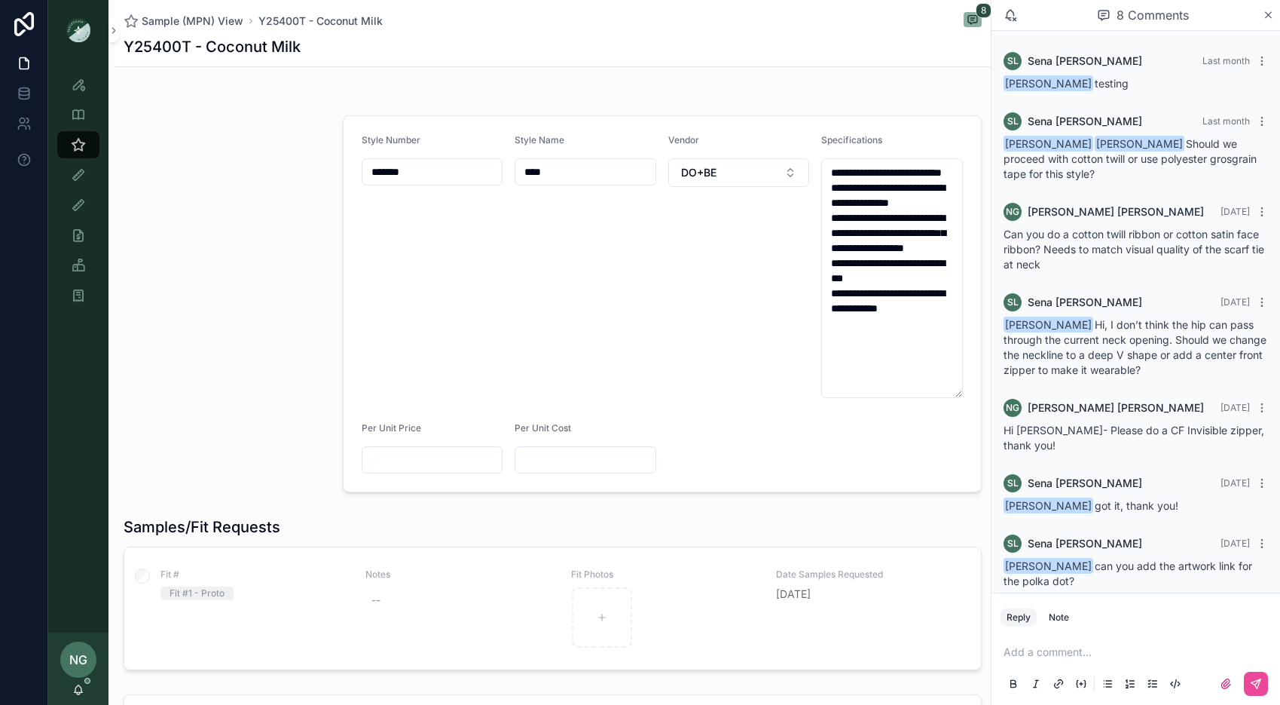
scroll to position [64, 0]
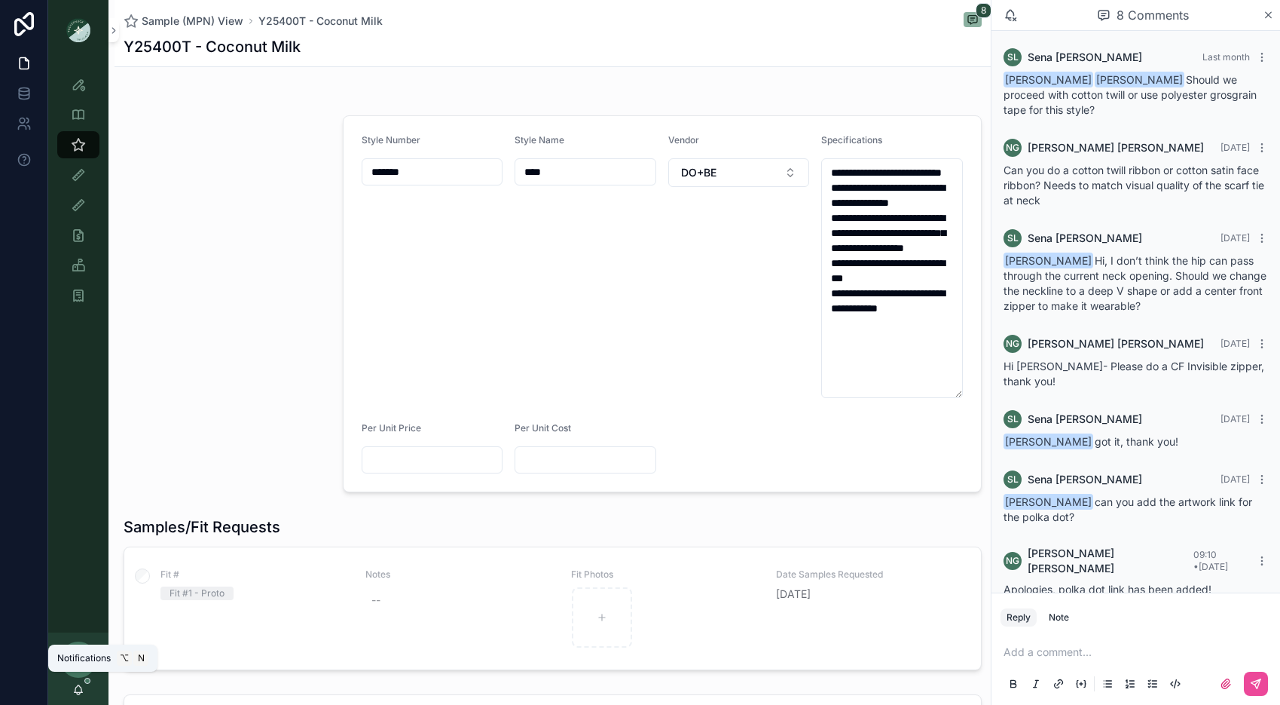
click at [87, 644] on div "NG [PERSON_NAME]" at bounding box center [78, 668] width 60 height 72
click at [77, 644] on icon "scrollable content" at bounding box center [78, 693] width 3 height 2
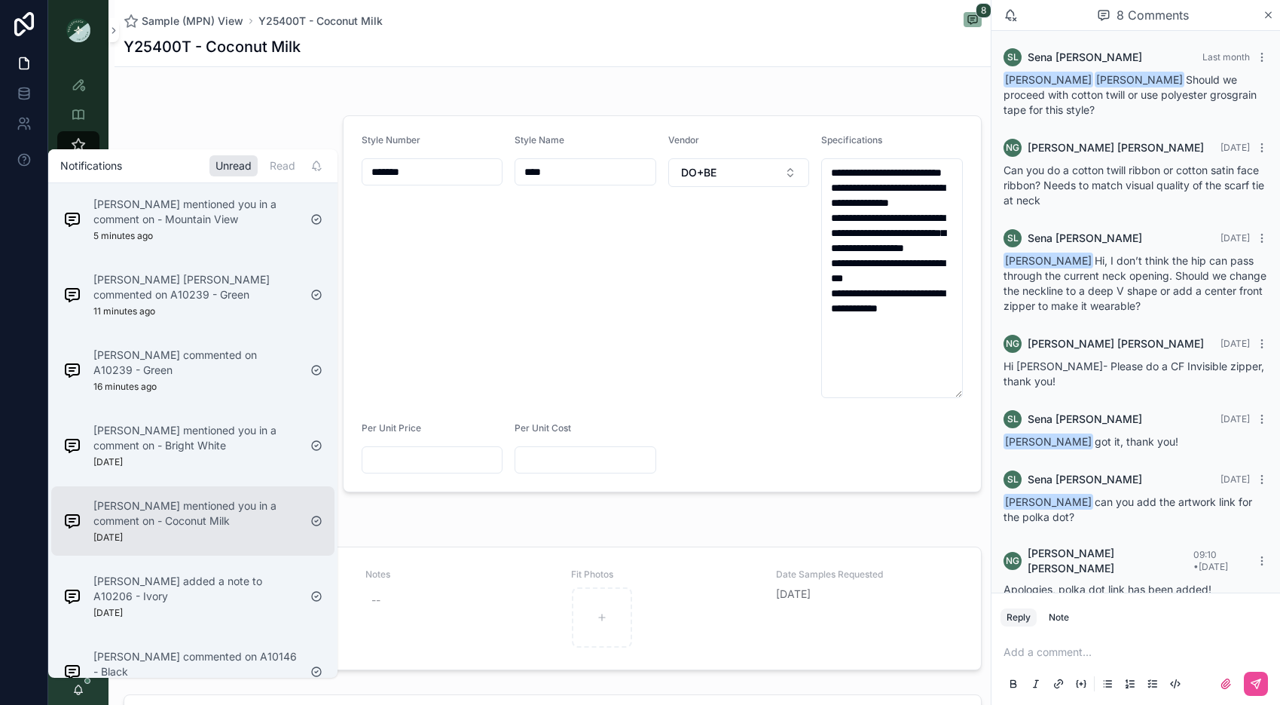
scroll to position [4, 0]
click at [320, 519] on icon "scrollable content" at bounding box center [316, 518] width 9 height 9
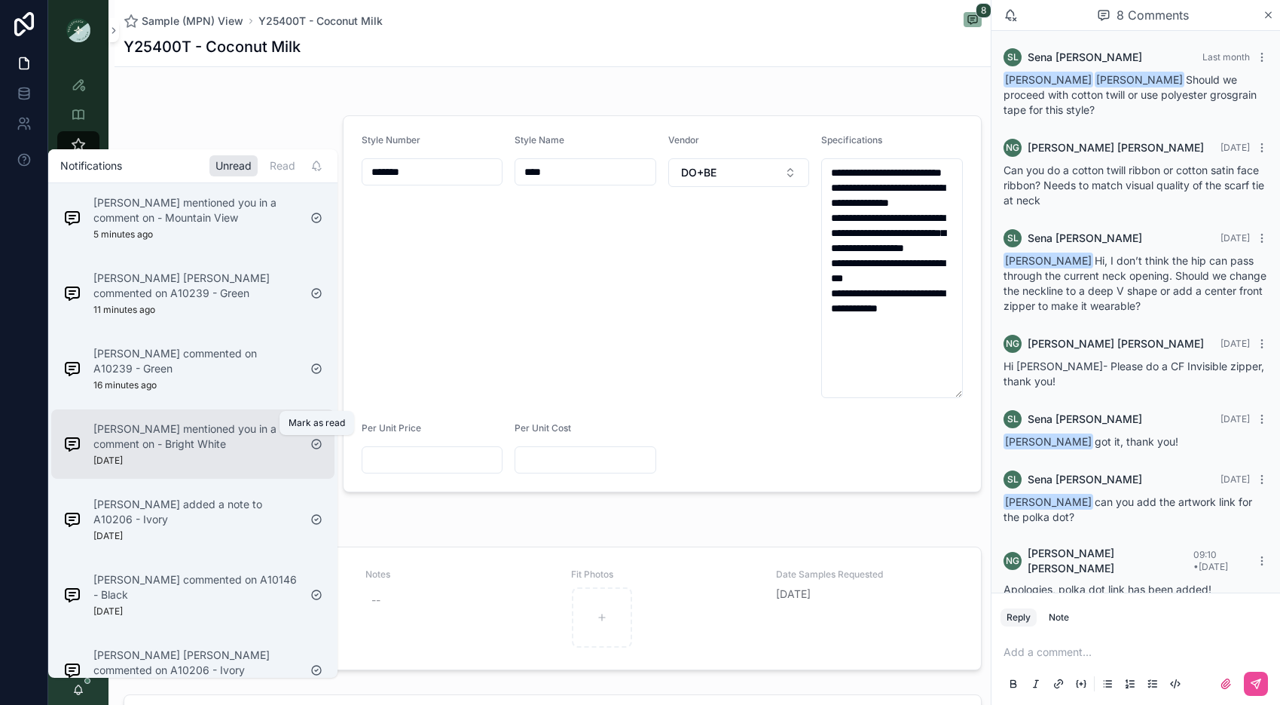
click at [316, 442] on icon "scrollable content" at bounding box center [316, 444] width 12 height 12
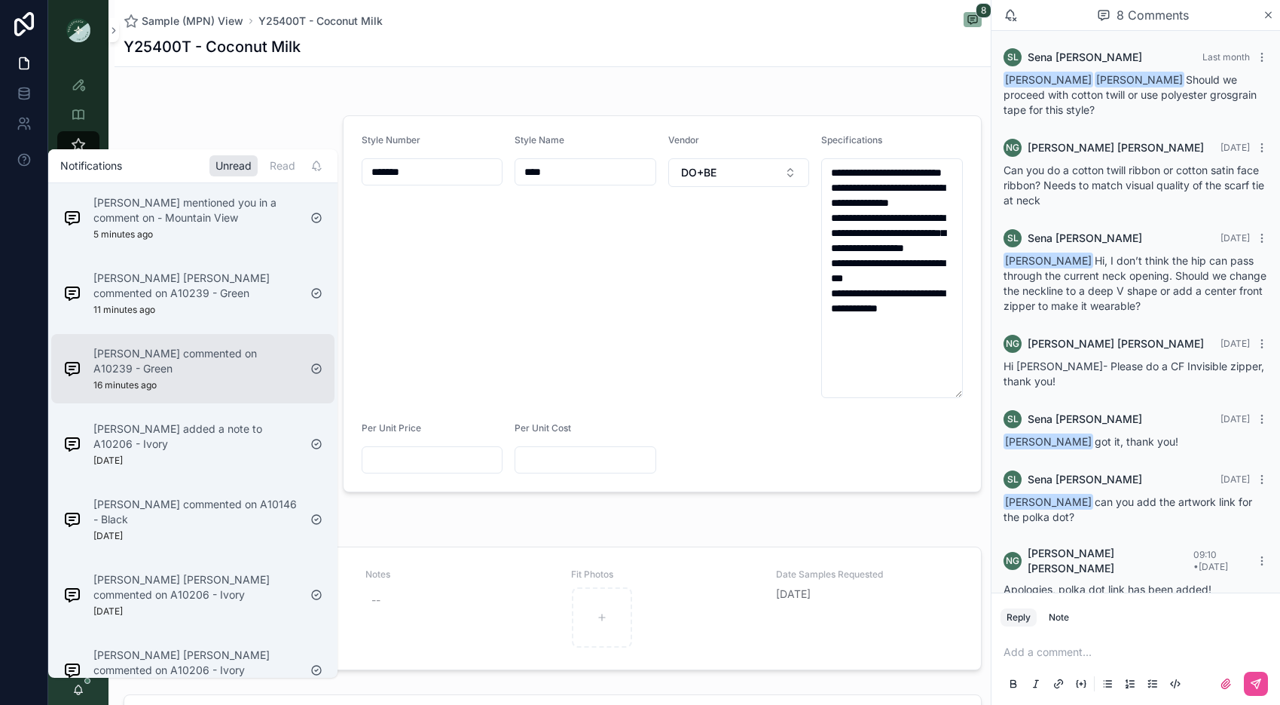
click at [214, 387] on div "[PERSON_NAME] commented on A10239 - Green 16 minutes ago" at bounding box center [195, 368] width 205 height 45
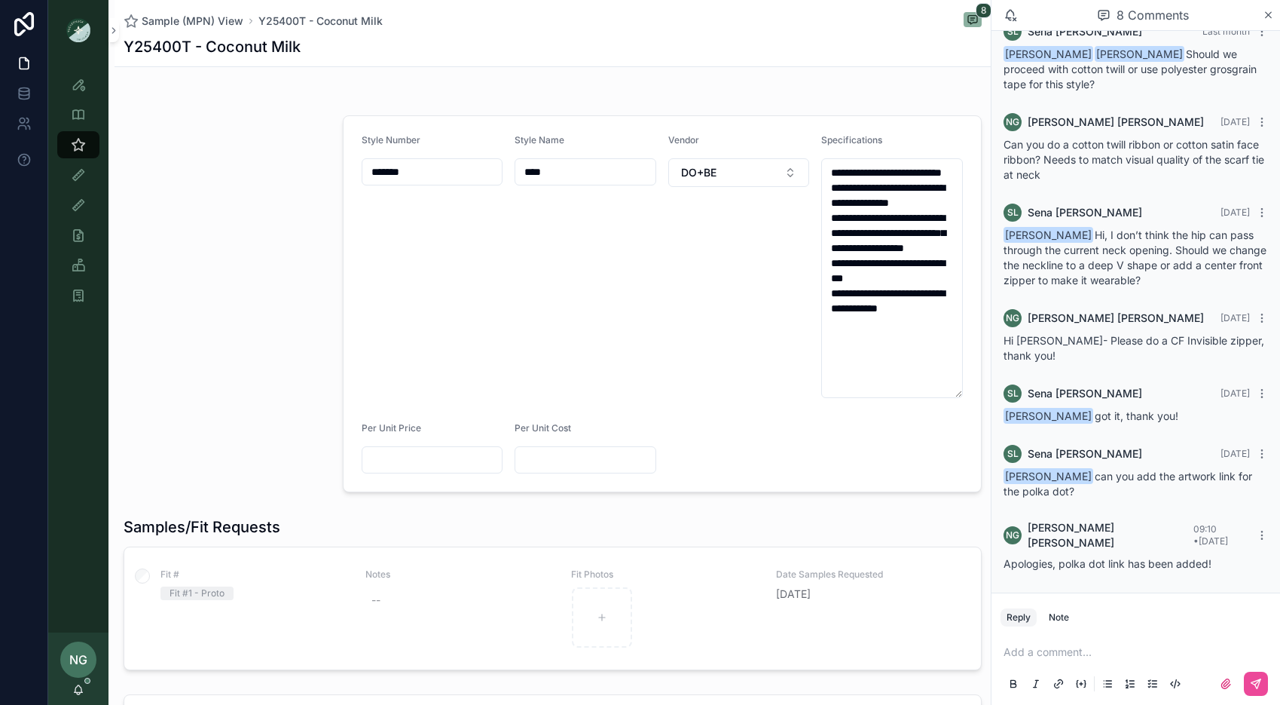
scroll to position [64, 0]
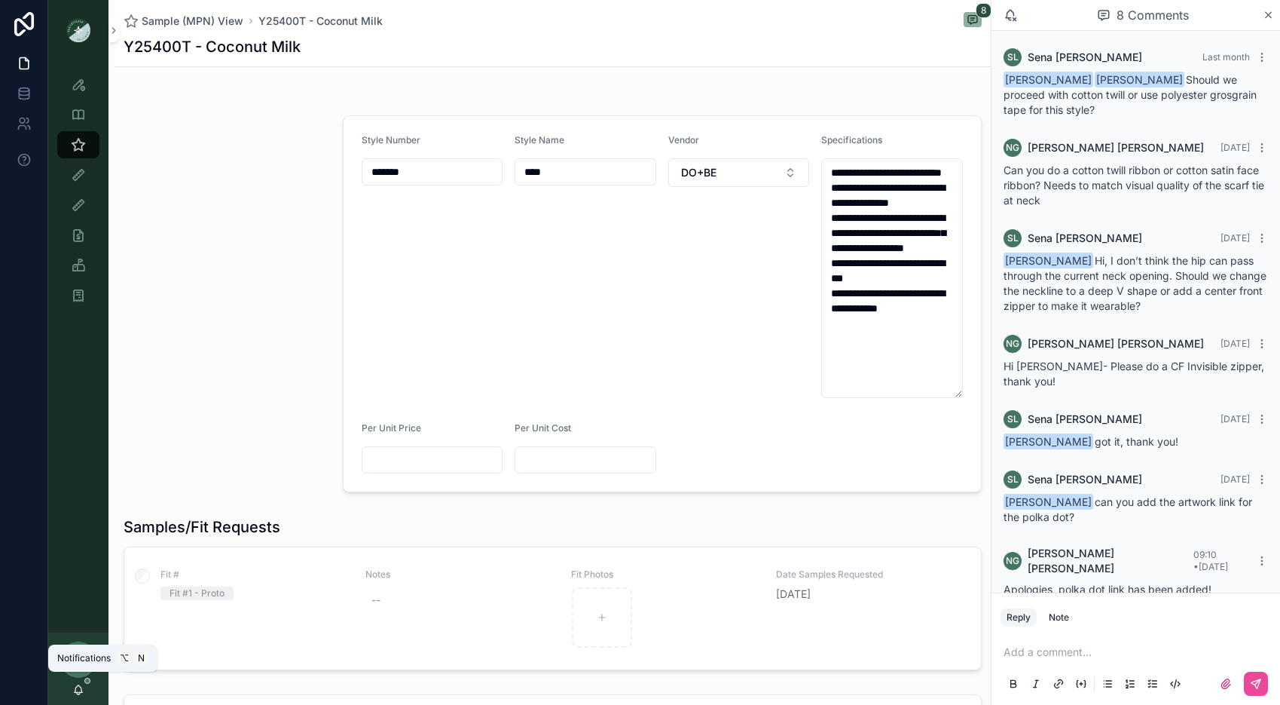
click at [80, 644] on icon "scrollable content" at bounding box center [78, 689] width 12 height 12
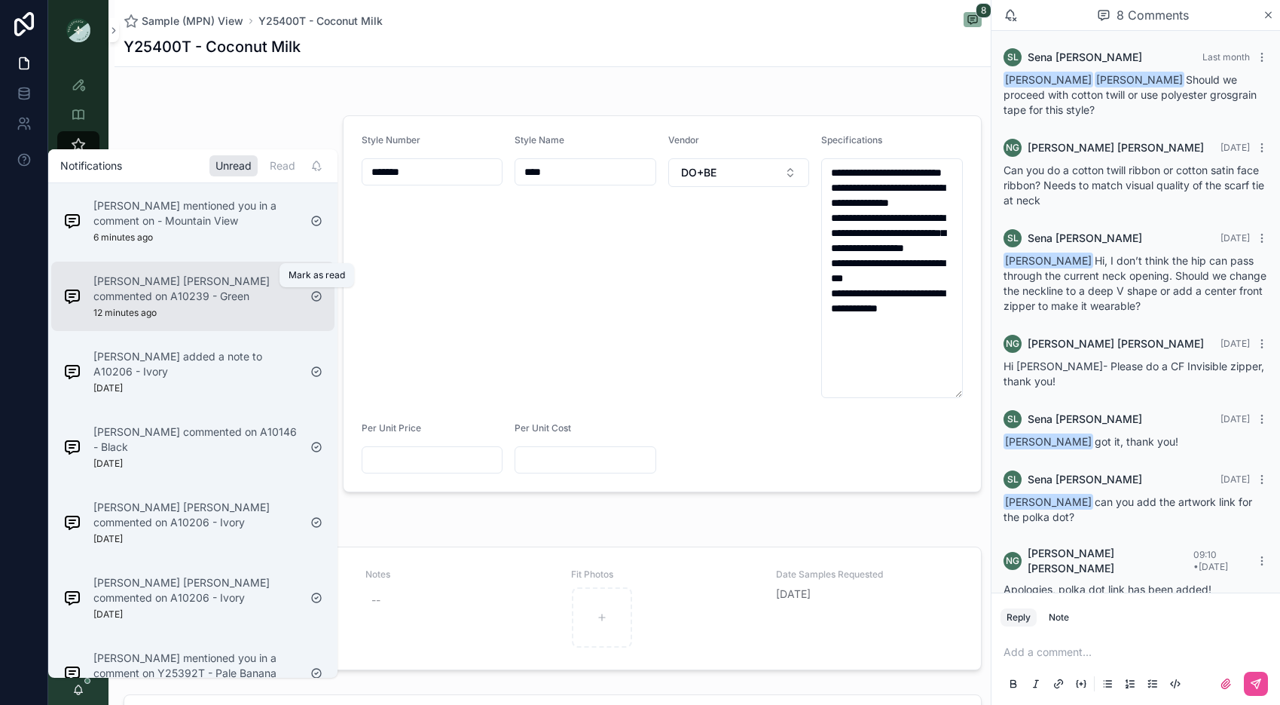
click at [317, 298] on icon "scrollable content" at bounding box center [316, 296] width 12 height 12
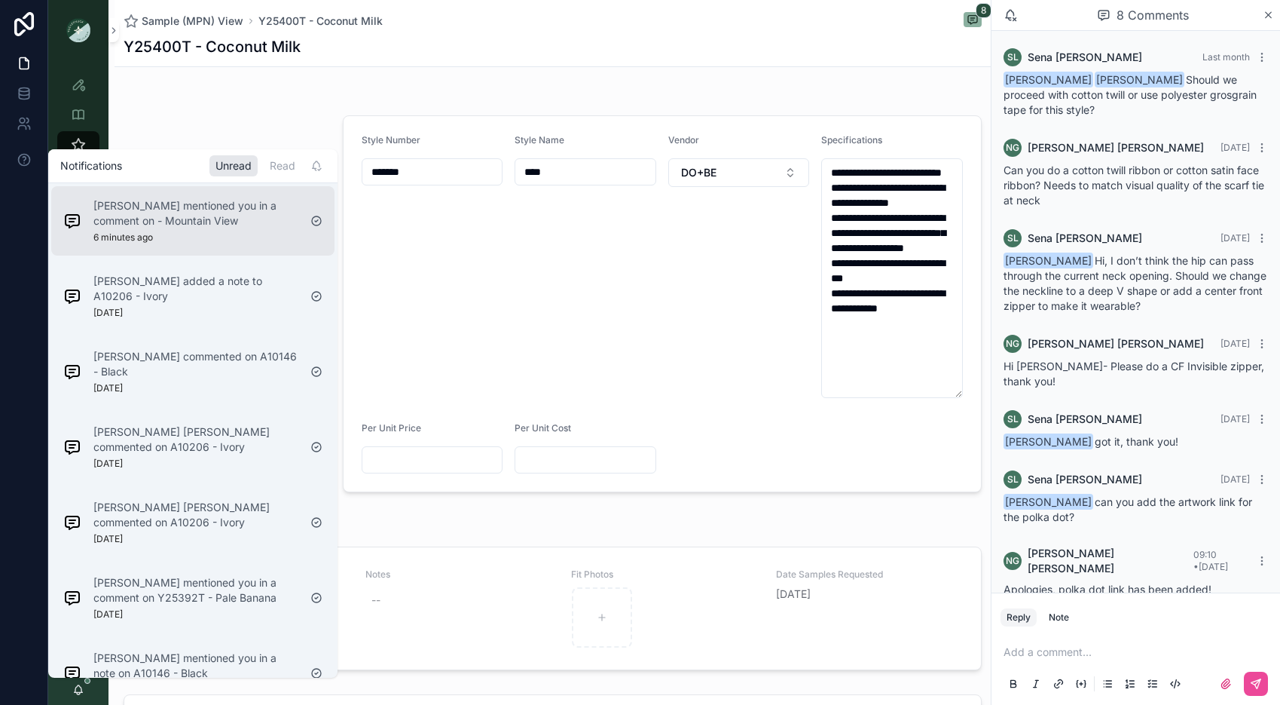
click at [268, 245] on div "[PERSON_NAME] mentioned you in a comment on - Mountain View 6 minutes ago" at bounding box center [180, 220] width 247 height 57
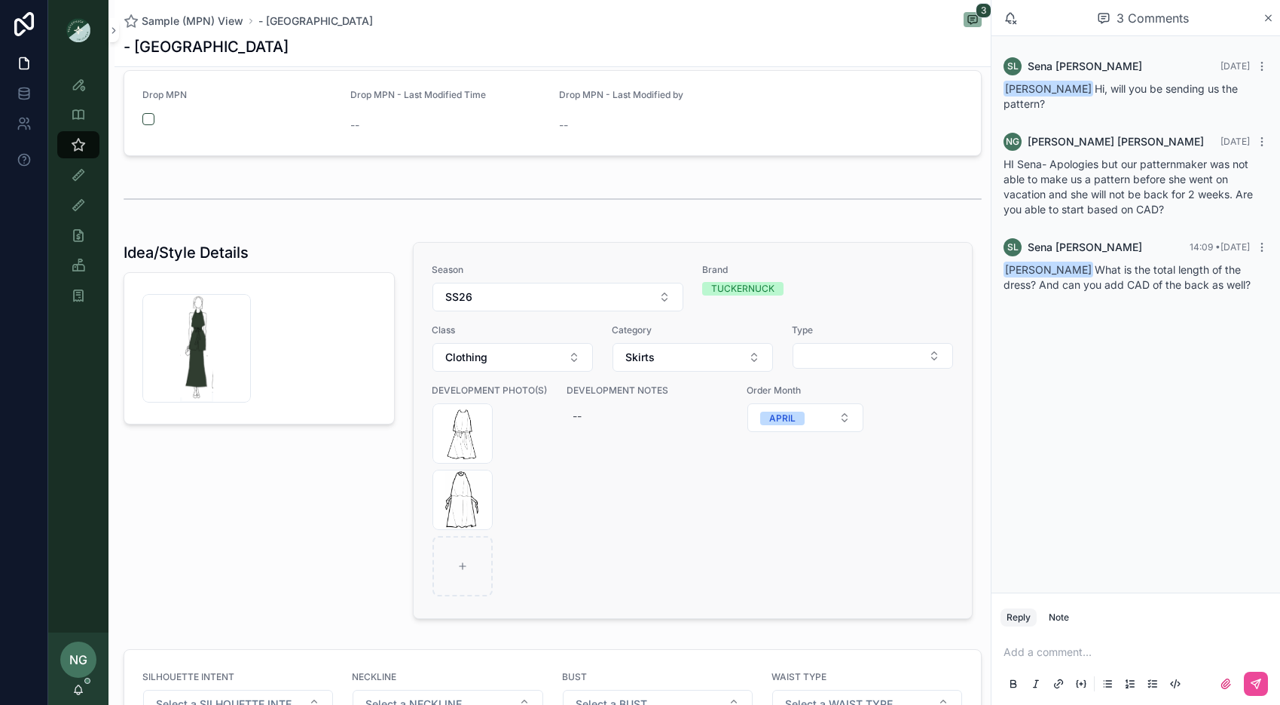
scroll to position [539, 0]
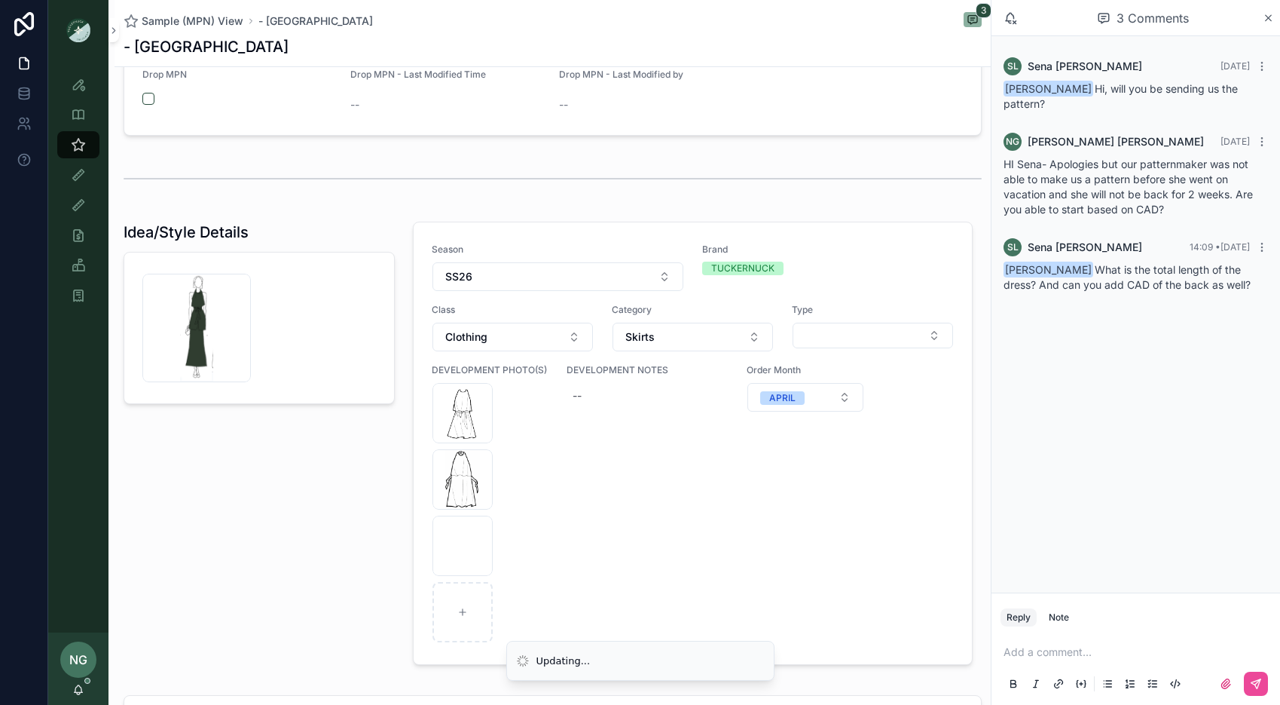
click at [1099, 644] on p "scrollable content" at bounding box center [1139, 651] width 271 height 15
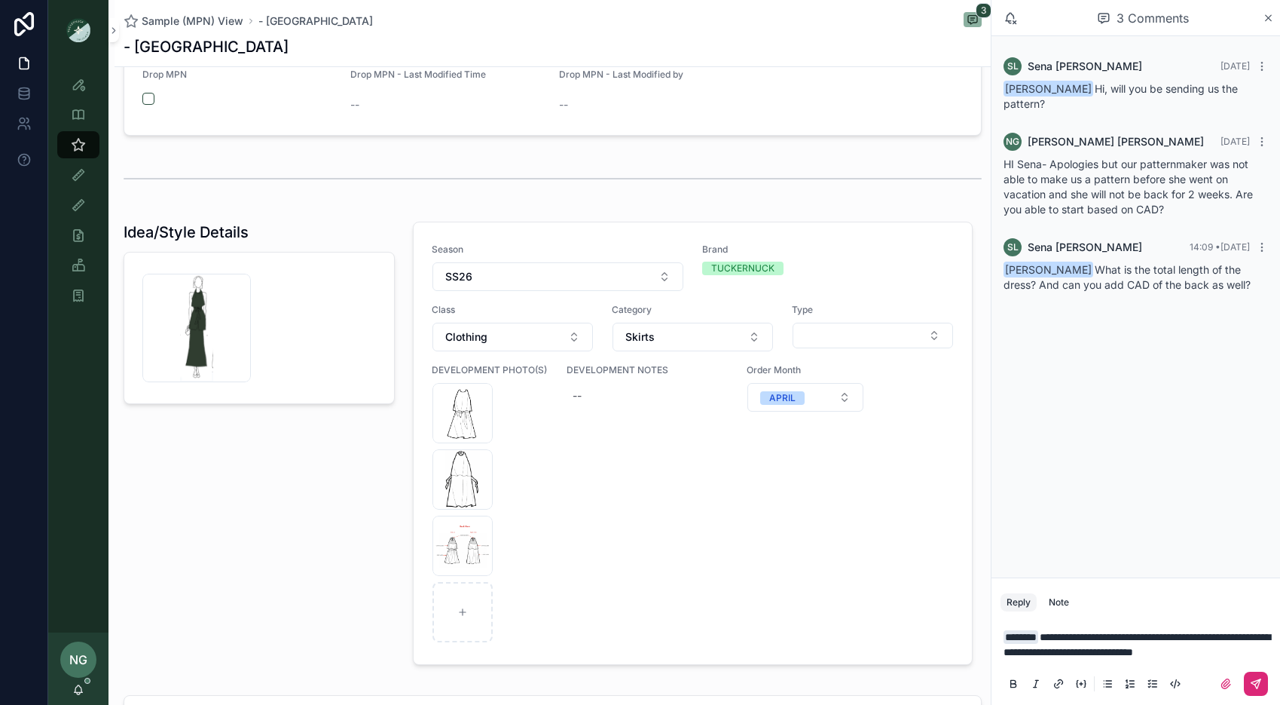
click at [1099, 644] on icon "scrollable content" at bounding box center [1256, 683] width 9 height 9
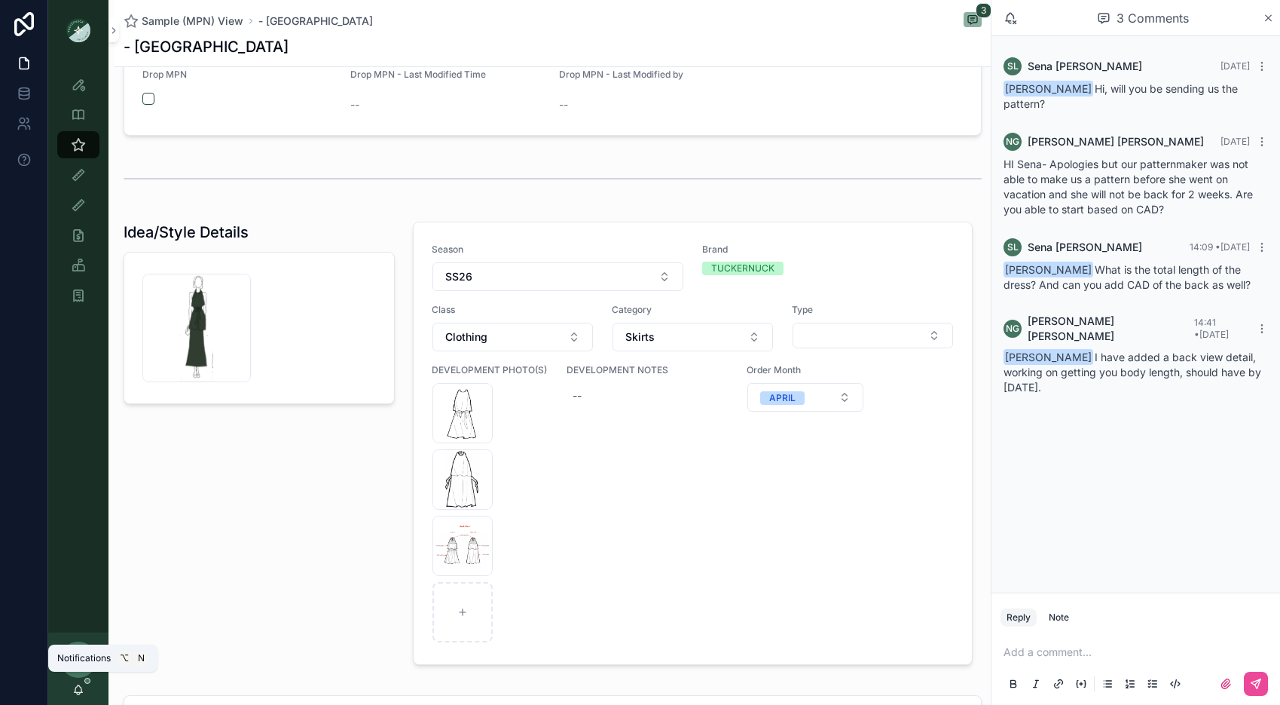
click at [84, 644] on icon "scrollable content" at bounding box center [78, 689] width 12 height 12
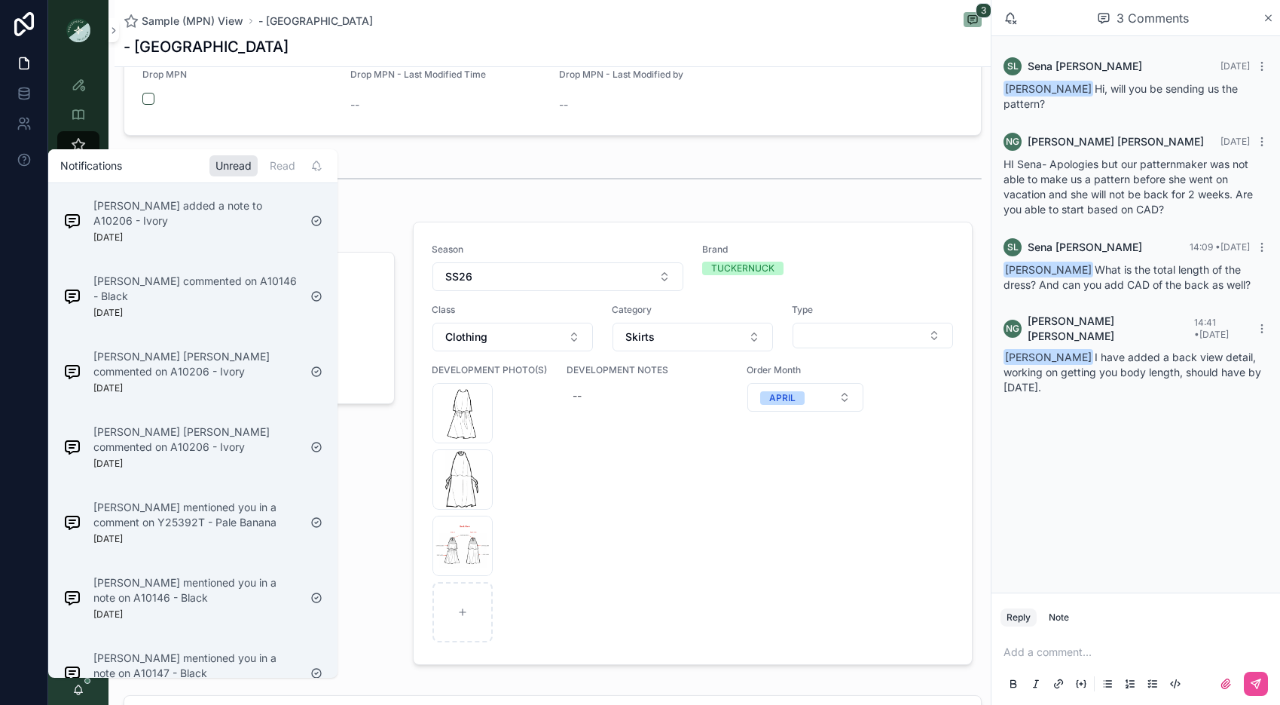
click at [236, 256] on div "[PERSON_NAME] added a note to A10206 - Ivory [DATE] [PERSON_NAME] commented on …" at bounding box center [192, 535] width 289 height 705
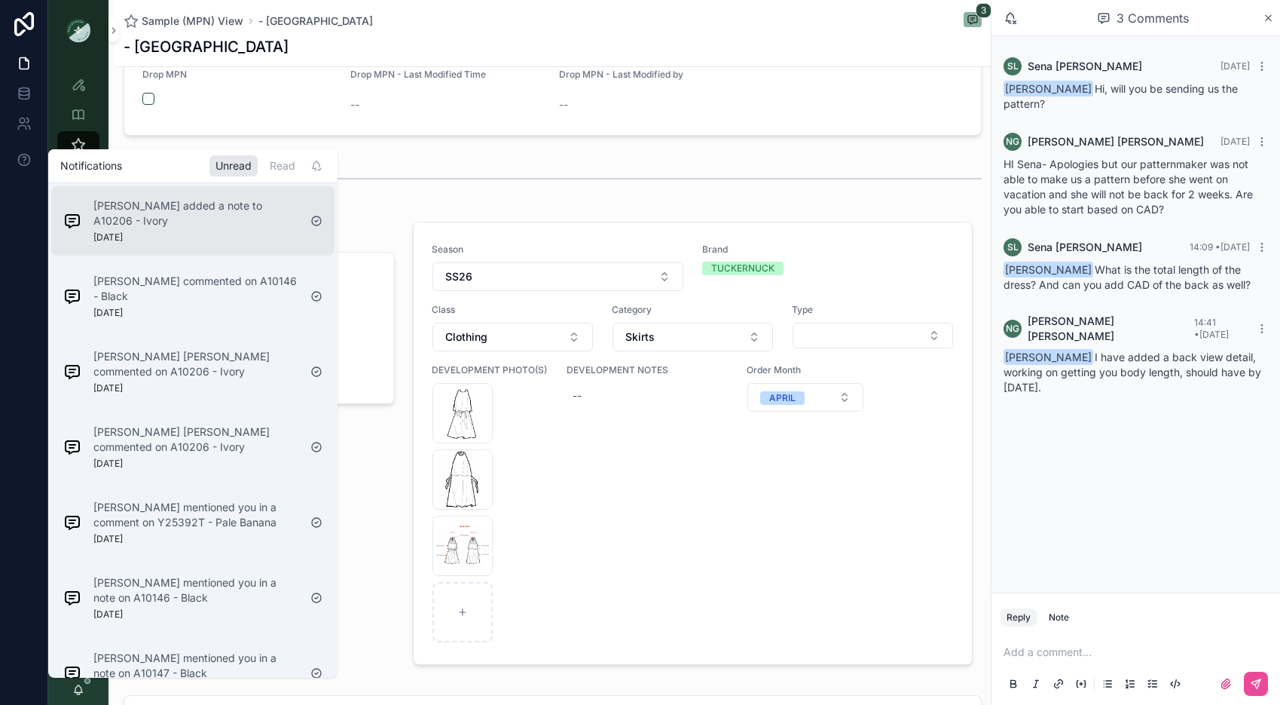
click at [228, 237] on div "[PERSON_NAME] added a note to A10206 - Ivory [DATE]" at bounding box center [195, 220] width 205 height 45
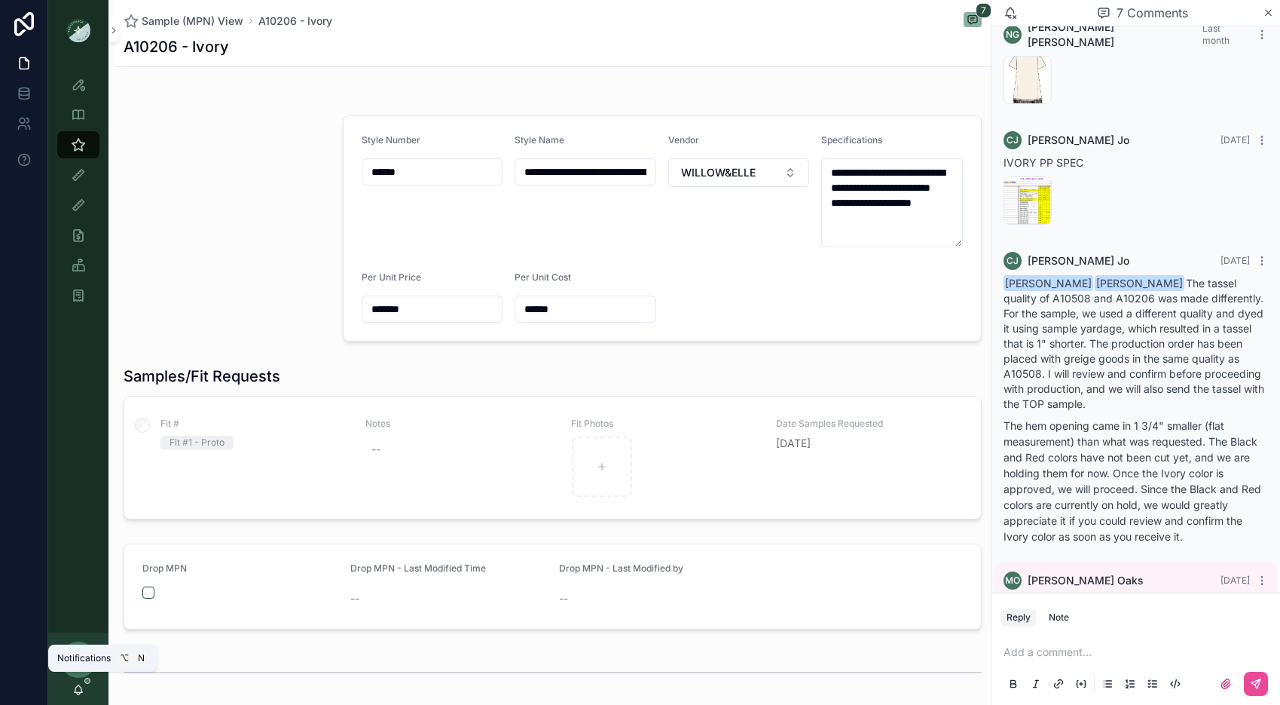
click at [75, 644] on icon "scrollable content" at bounding box center [79, 688] width 8 height 7
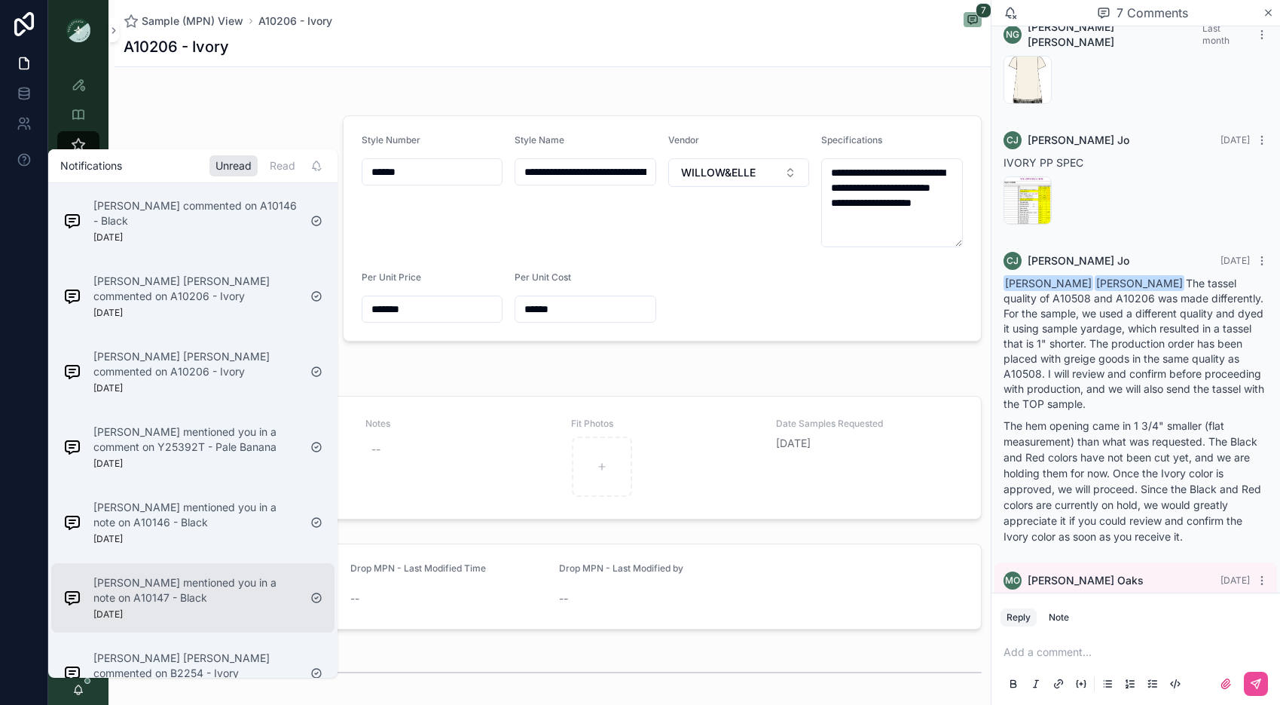
click at [252, 575] on p "[PERSON_NAME] mentioned you in a note on A10147 - Black" at bounding box center [195, 590] width 205 height 30
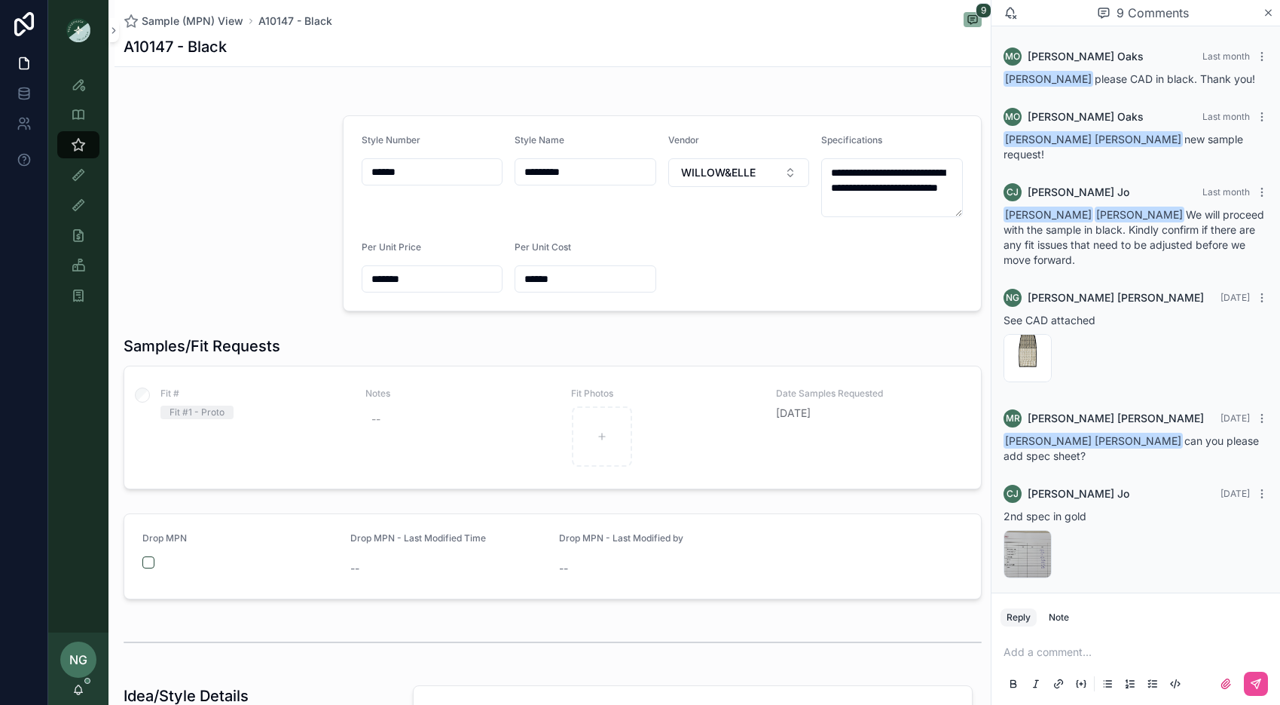
scroll to position [299, 0]
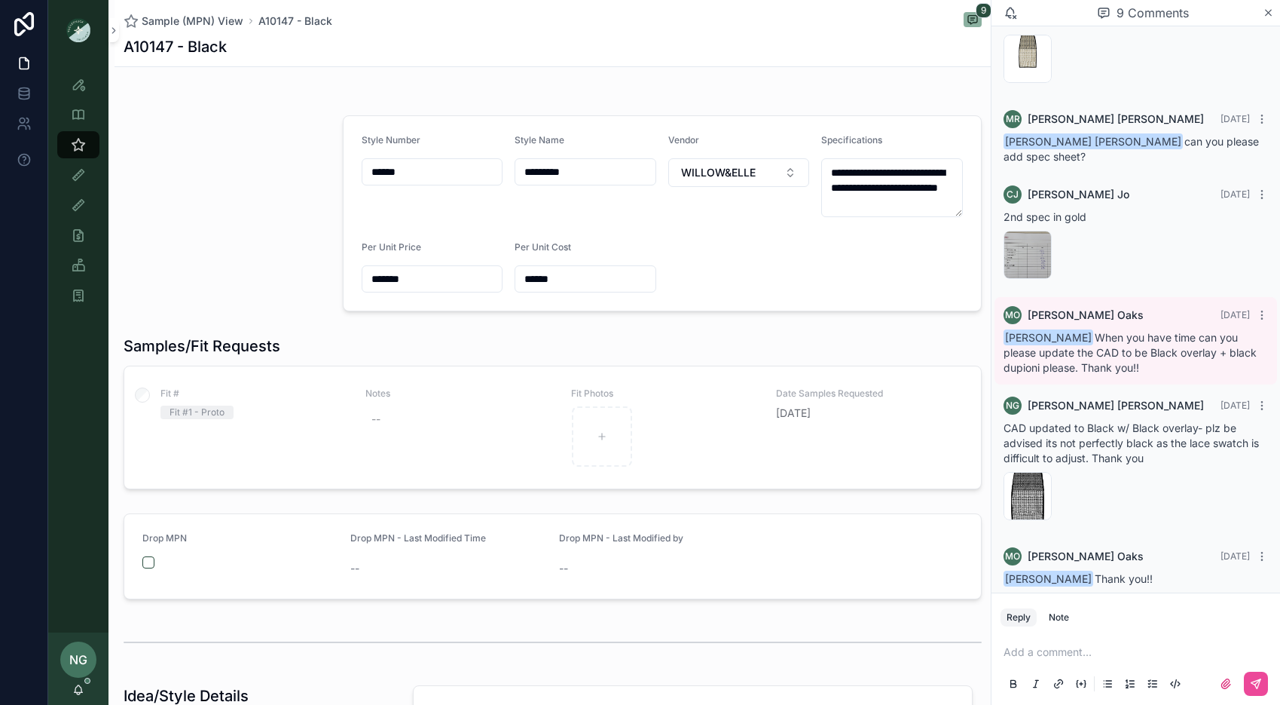
click at [79, 644] on div "NG [PERSON_NAME]" at bounding box center [78, 668] width 60 height 72
click at [81, 644] on icon "scrollable content" at bounding box center [79, 688] width 8 height 7
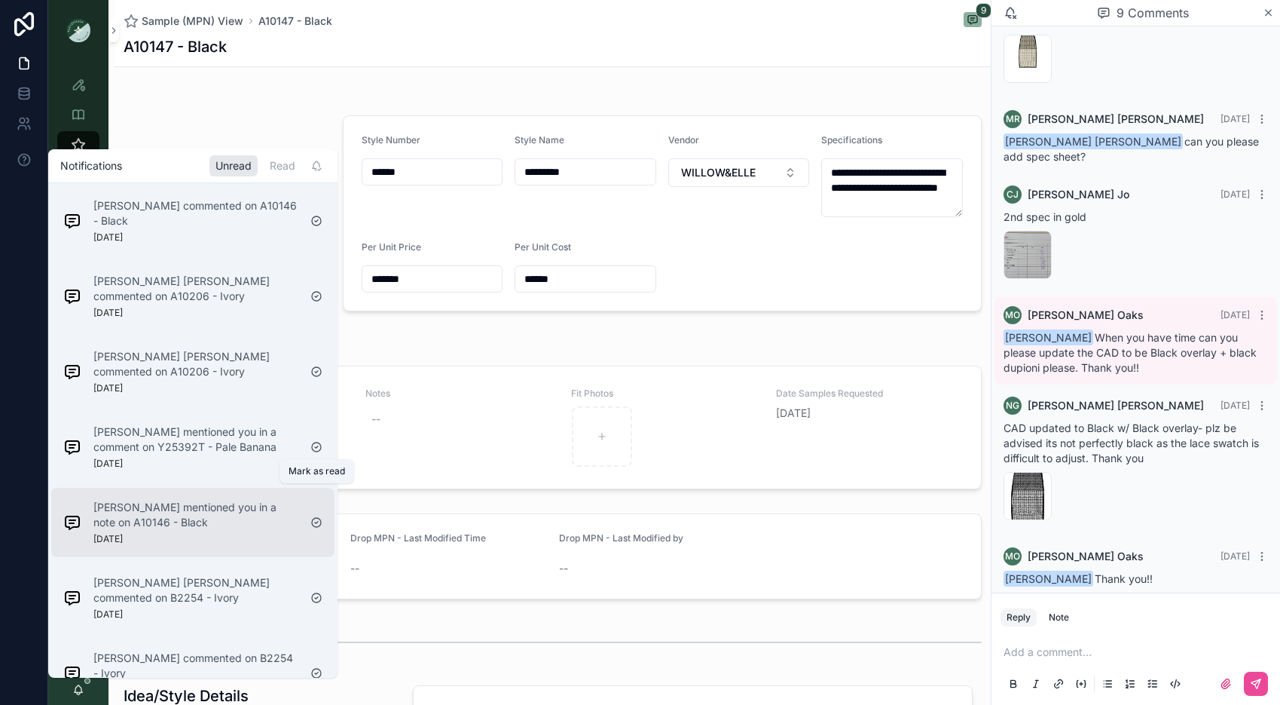
click at [319, 516] on icon "scrollable content" at bounding box center [316, 522] width 12 height 12
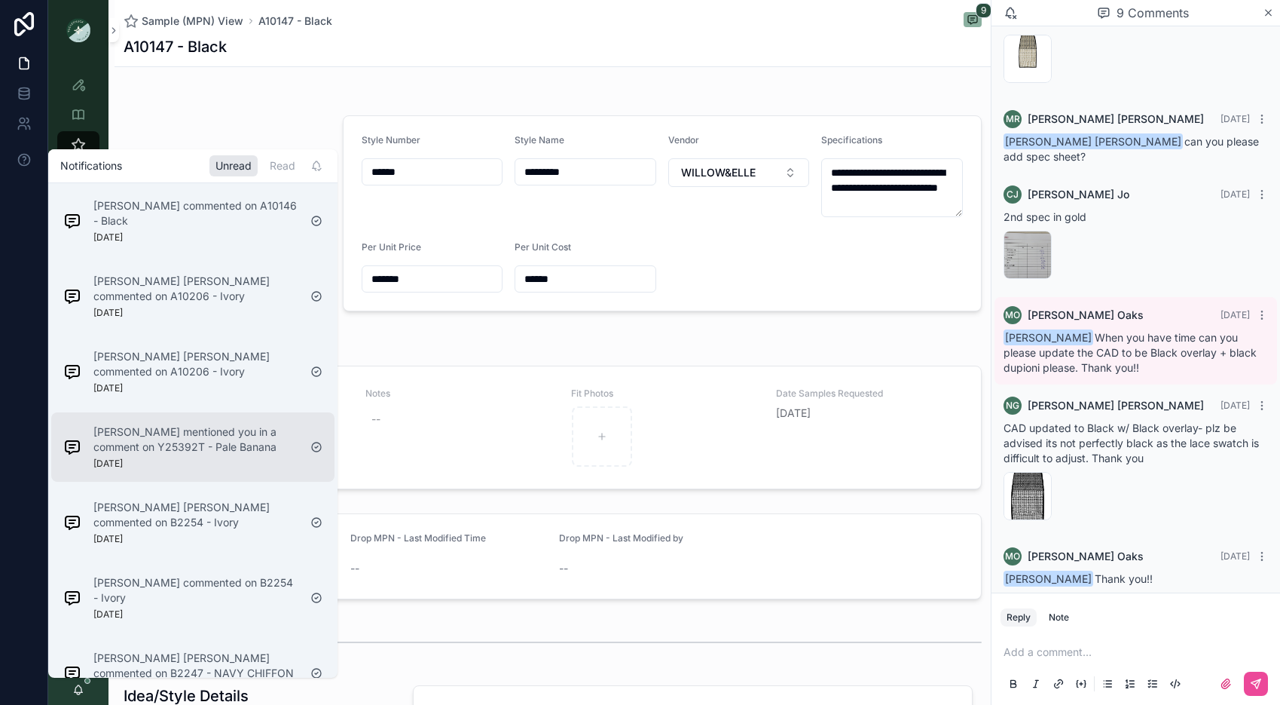
click at [264, 436] on div "[PERSON_NAME] mentioned you in a comment on Y25392T - Pale Banana [DATE]" at bounding box center [195, 446] width 205 height 45
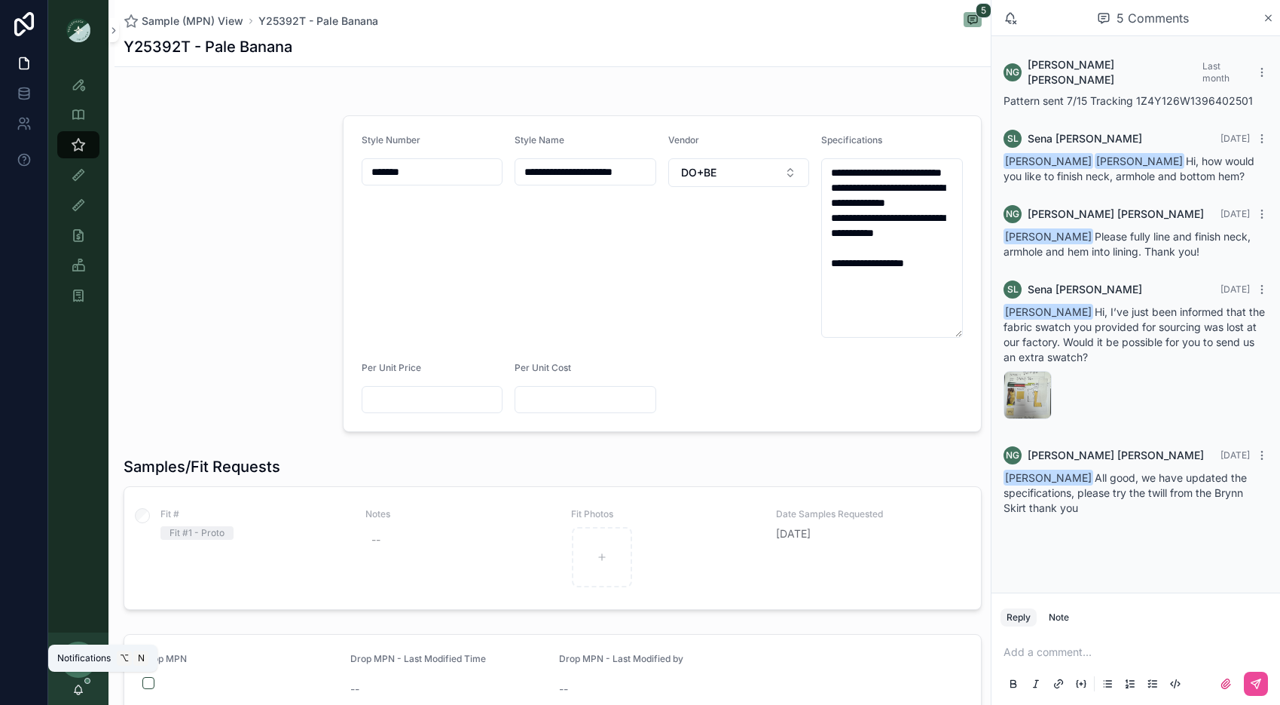
click at [72, 644] on icon "scrollable content" at bounding box center [78, 689] width 12 height 12
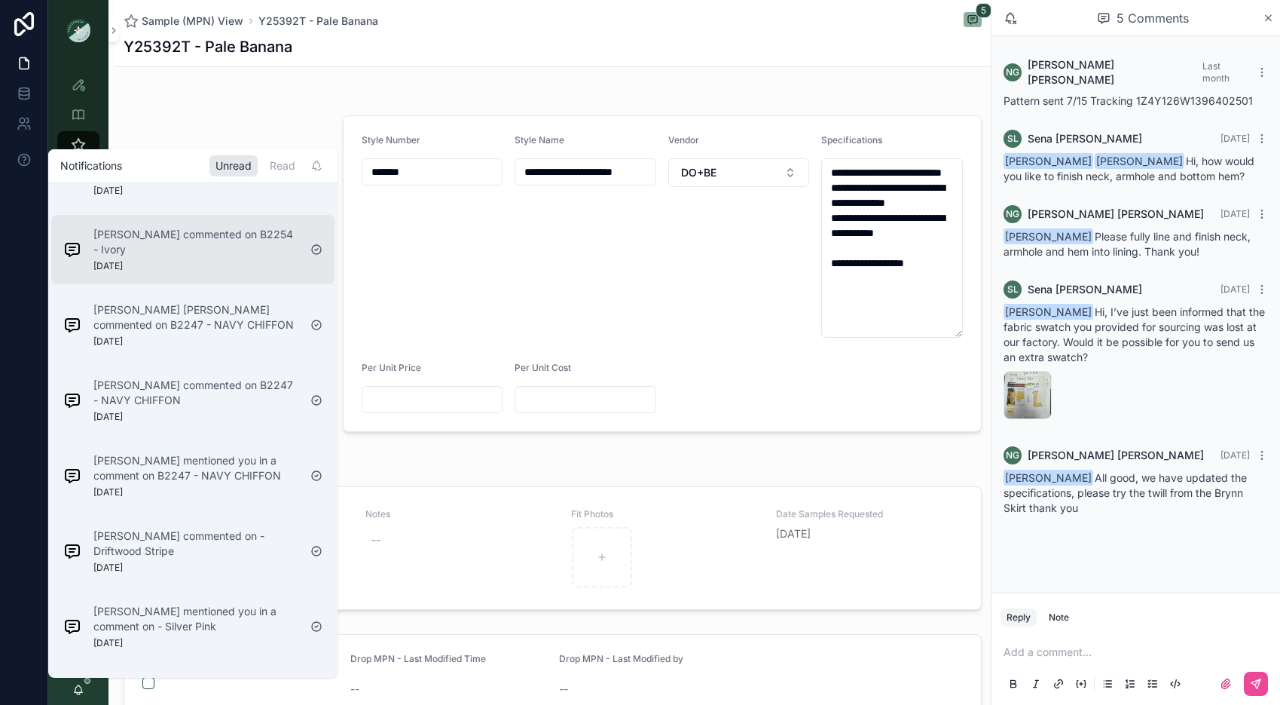
scroll to position [270, 0]
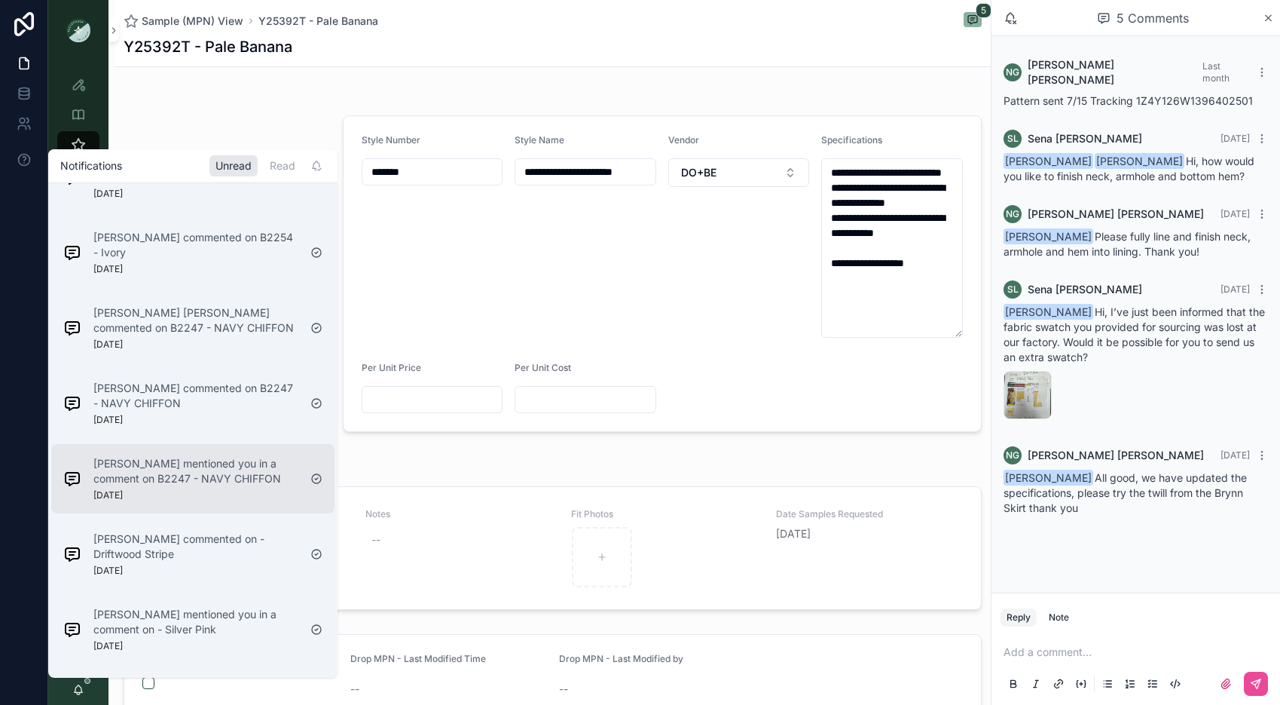
click at [216, 456] on div "[PERSON_NAME] mentioned you in a comment on B2247 - NAVY CHIFFON [DATE]" at bounding box center [195, 478] width 205 height 45
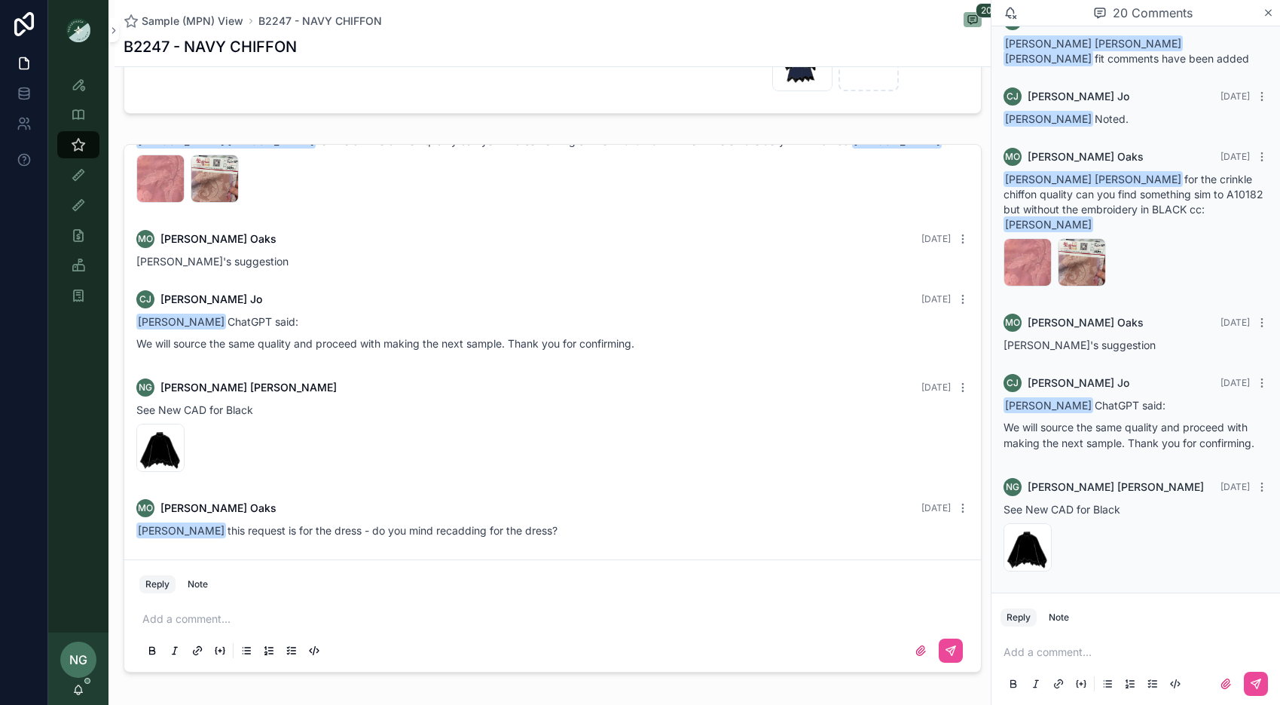
scroll to position [1955, 0]
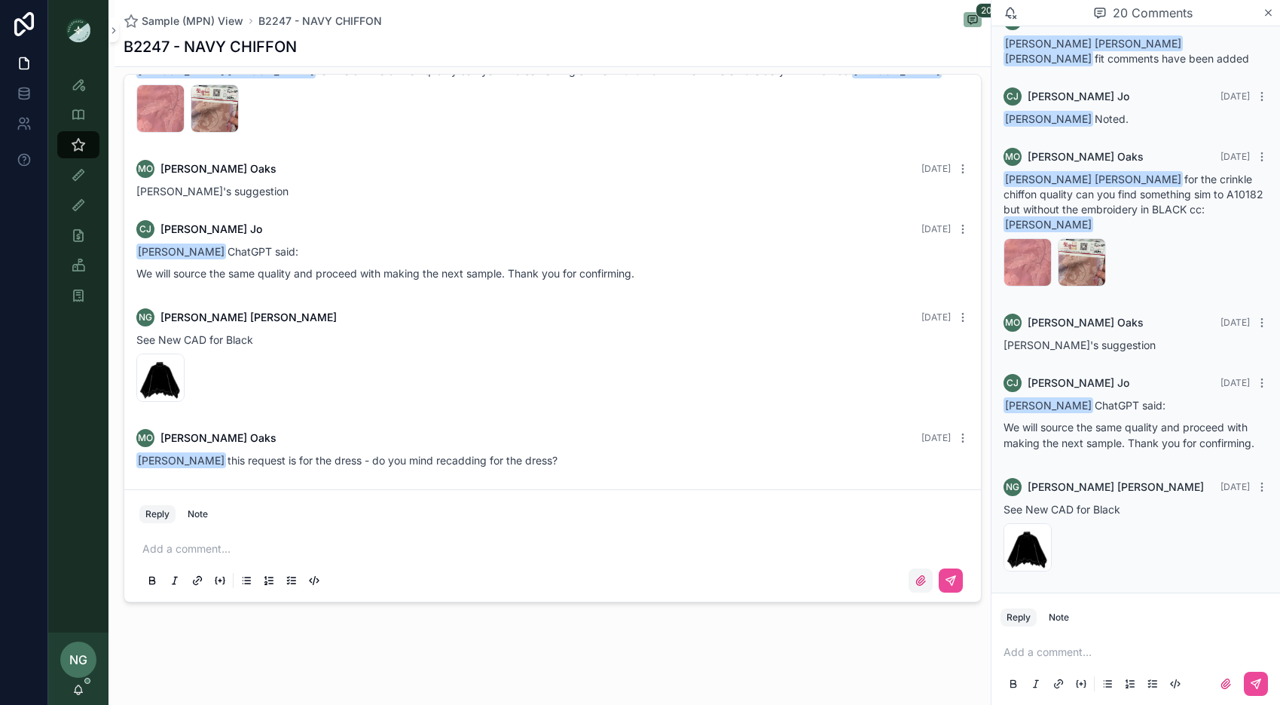
drag, startPoint x: 921, startPoint y: 583, endPoint x: 913, endPoint y: 580, distance: 8.8
click at [921, 583] on icon "scrollable content" at bounding box center [921, 580] width 12 height 12
click at [0, 0] on input "scrollable content" at bounding box center [0, 0] width 0 height 0
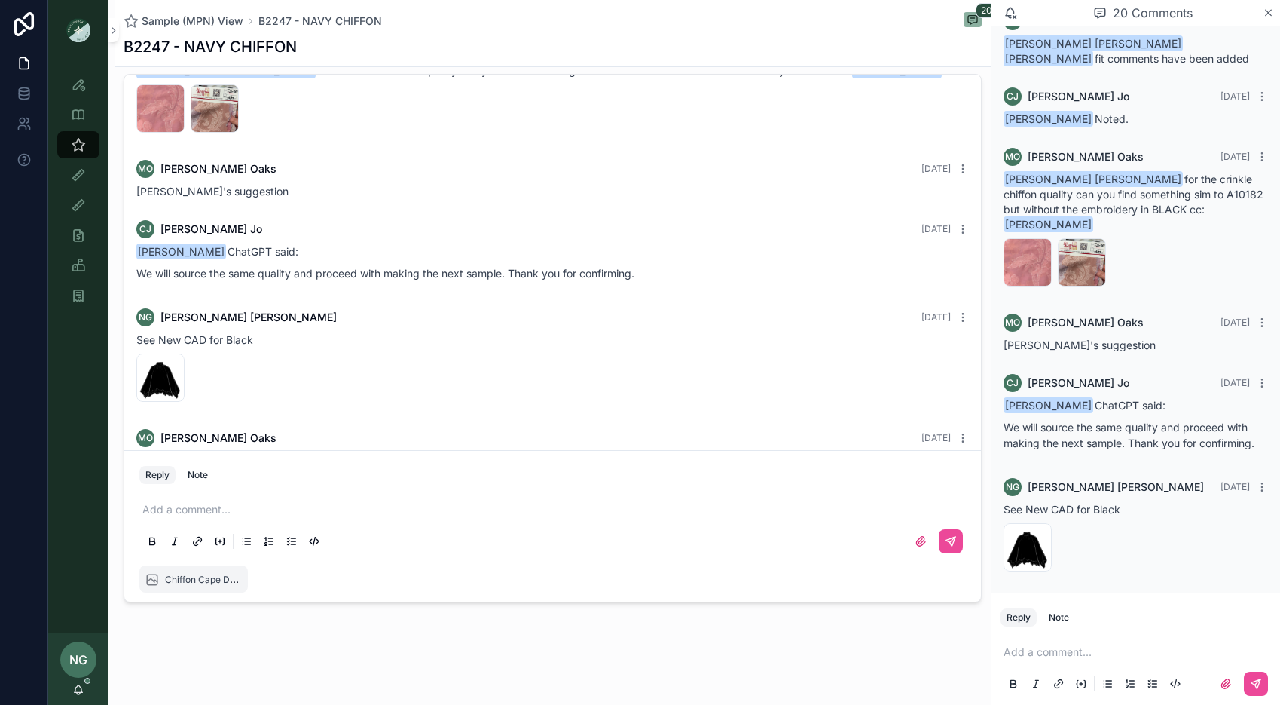
click at [405, 511] on p "scrollable content" at bounding box center [555, 509] width 827 height 15
click at [956, 543] on icon "scrollable content" at bounding box center [951, 541] width 12 height 12
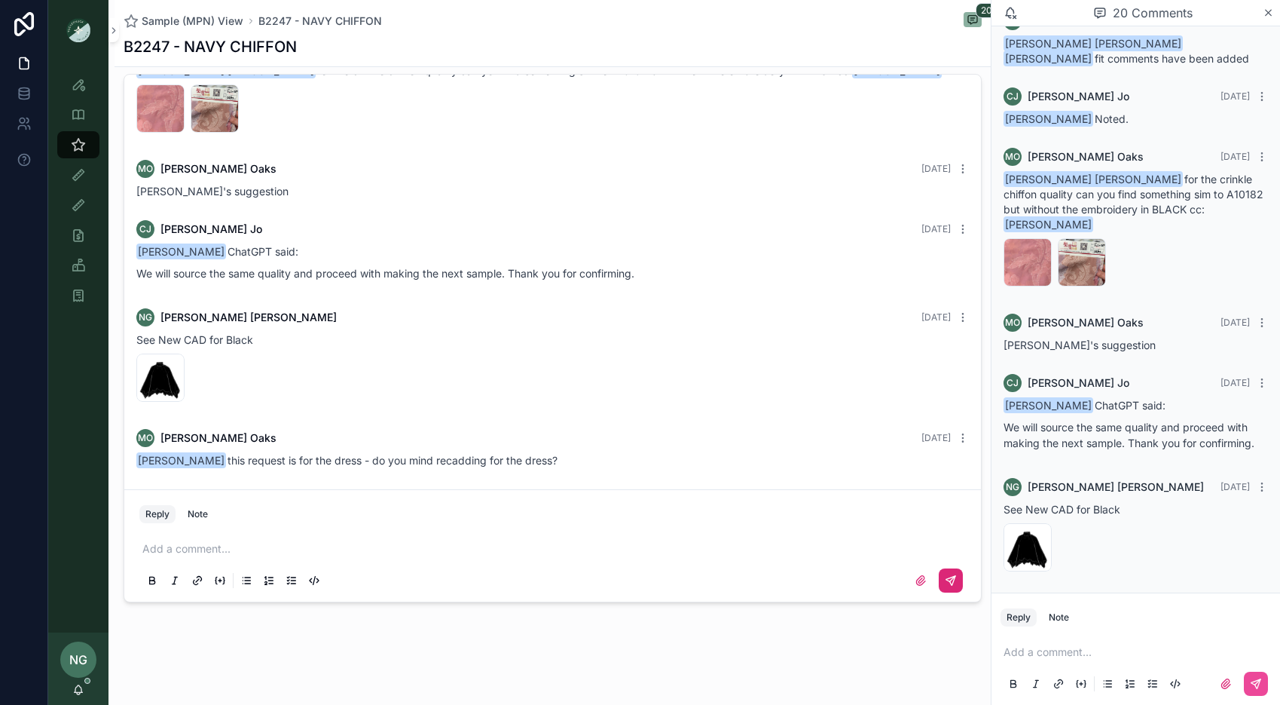
scroll to position [1227, 0]
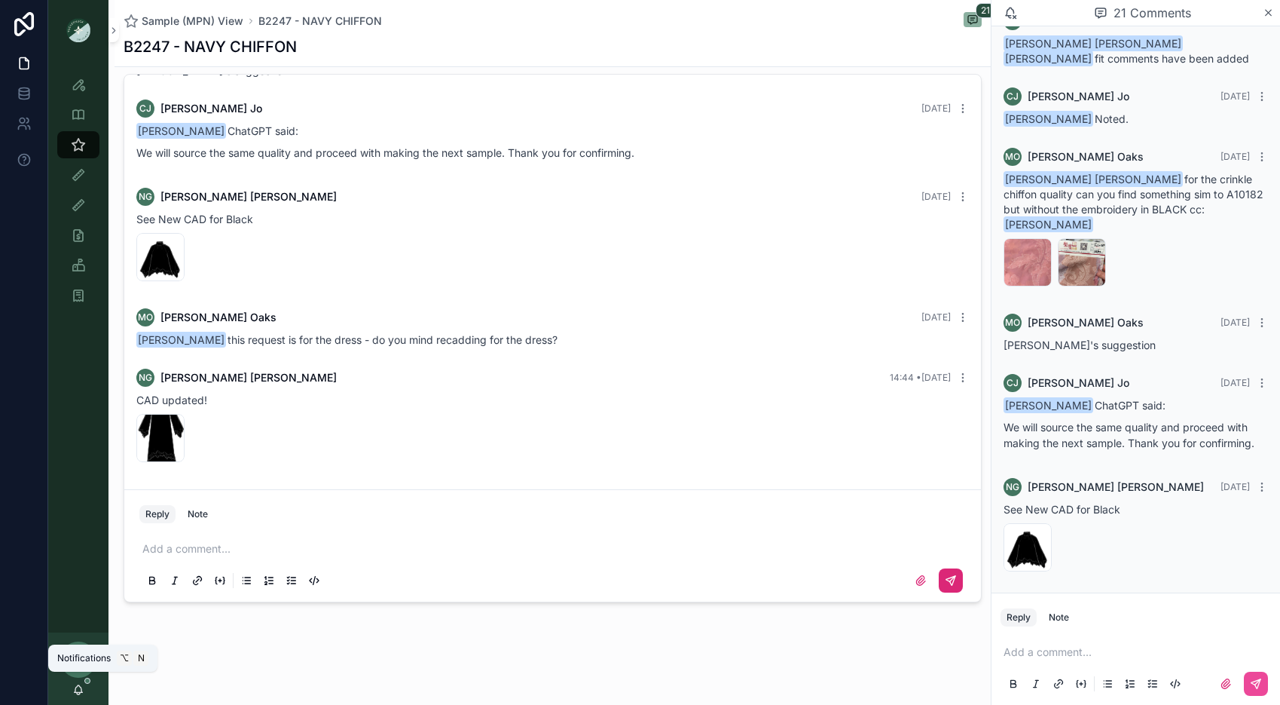
click at [79, 644] on icon "scrollable content" at bounding box center [78, 689] width 12 height 12
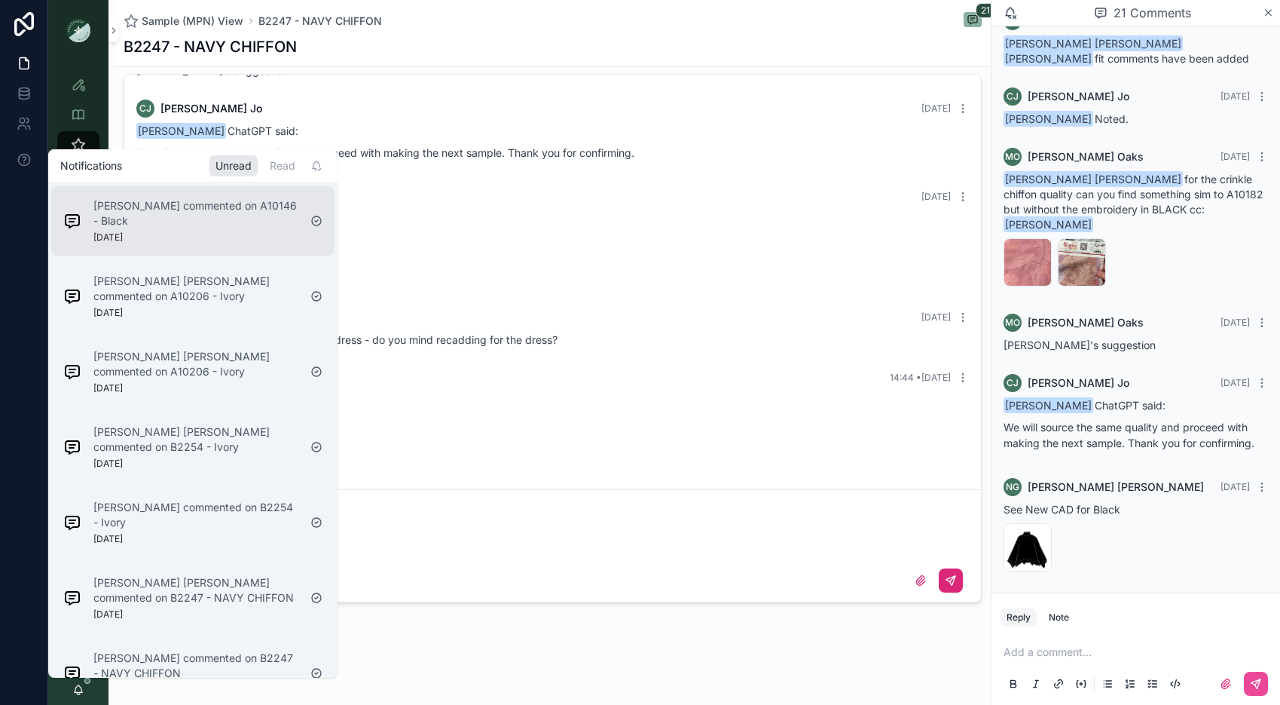
click at [253, 223] on p "[PERSON_NAME] commented on A10146 - Black" at bounding box center [195, 213] width 205 height 30
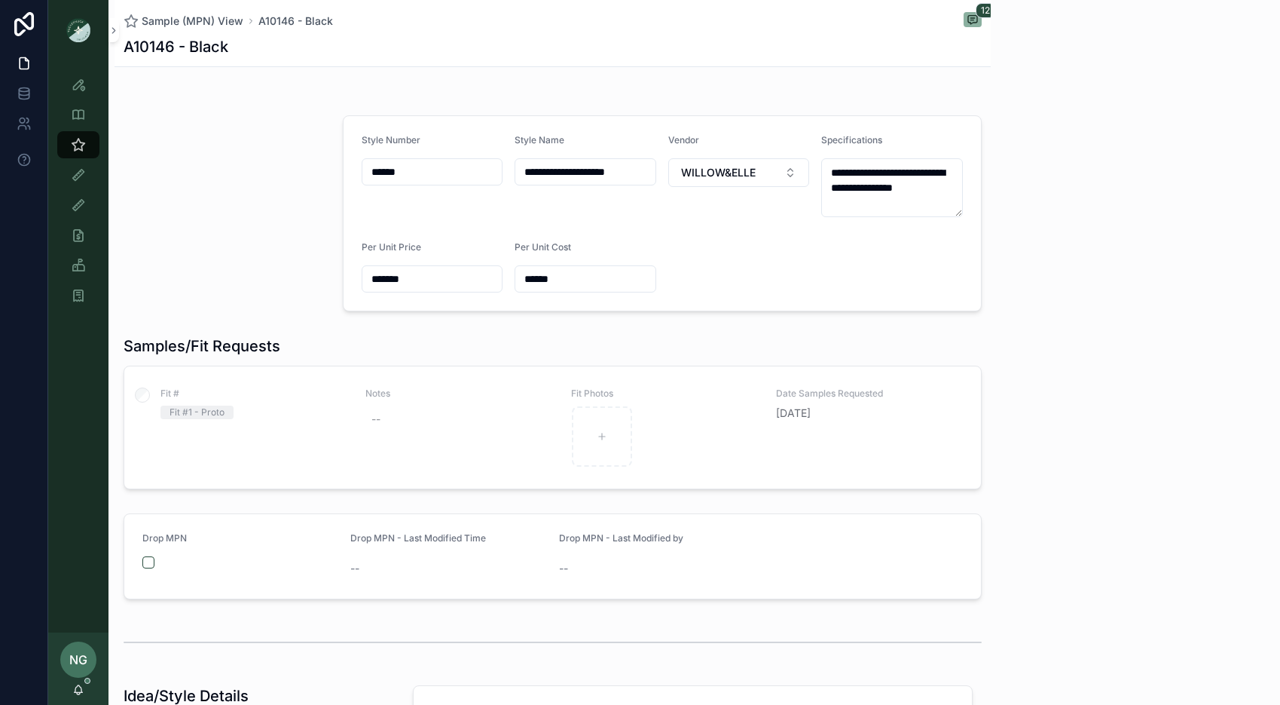
scroll to position [481, 0]
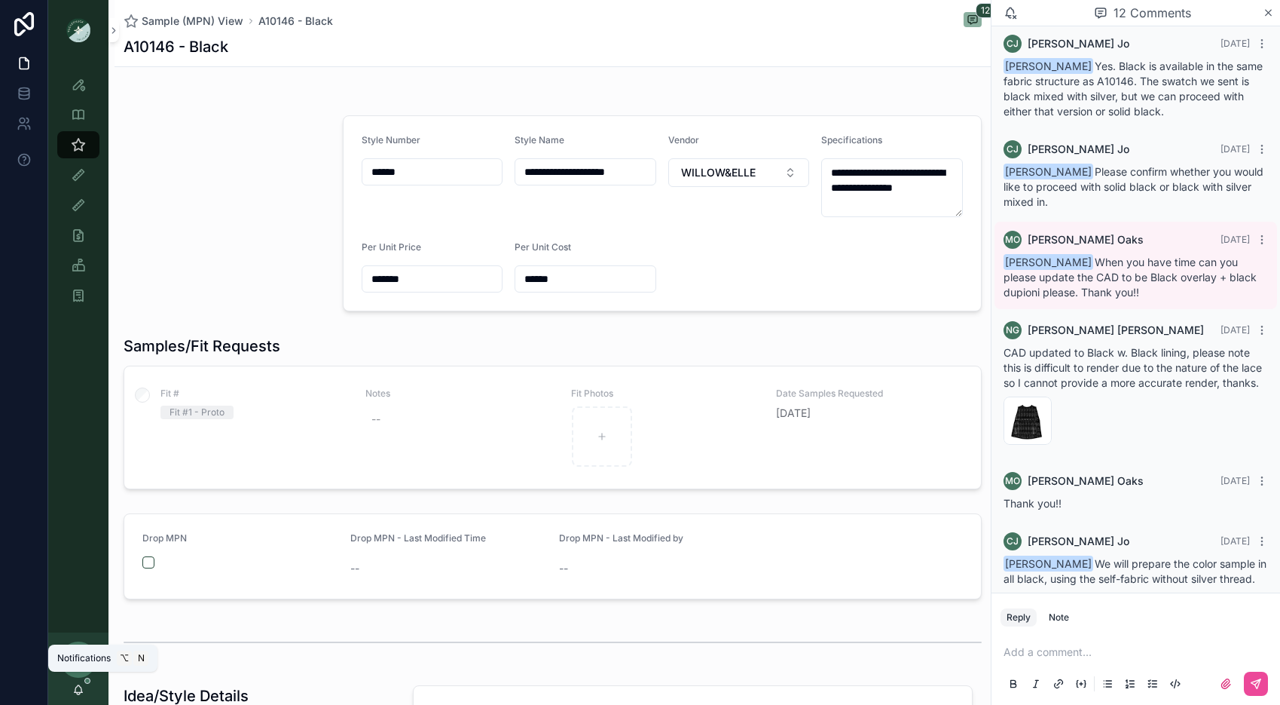
click at [75, 644] on icon "scrollable content" at bounding box center [78, 689] width 12 height 12
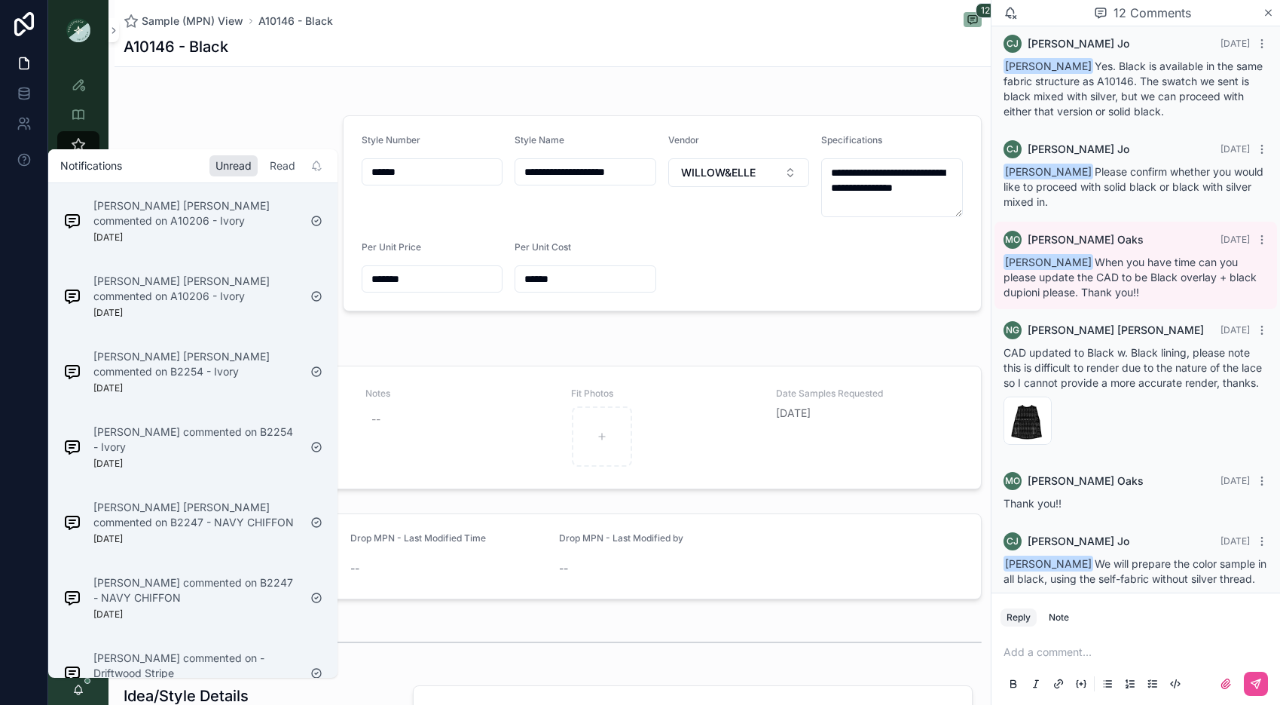
click at [287, 170] on div "Read" at bounding box center [283, 165] width 38 height 21
click at [249, 169] on div "Unread" at bounding box center [233, 165] width 48 height 21
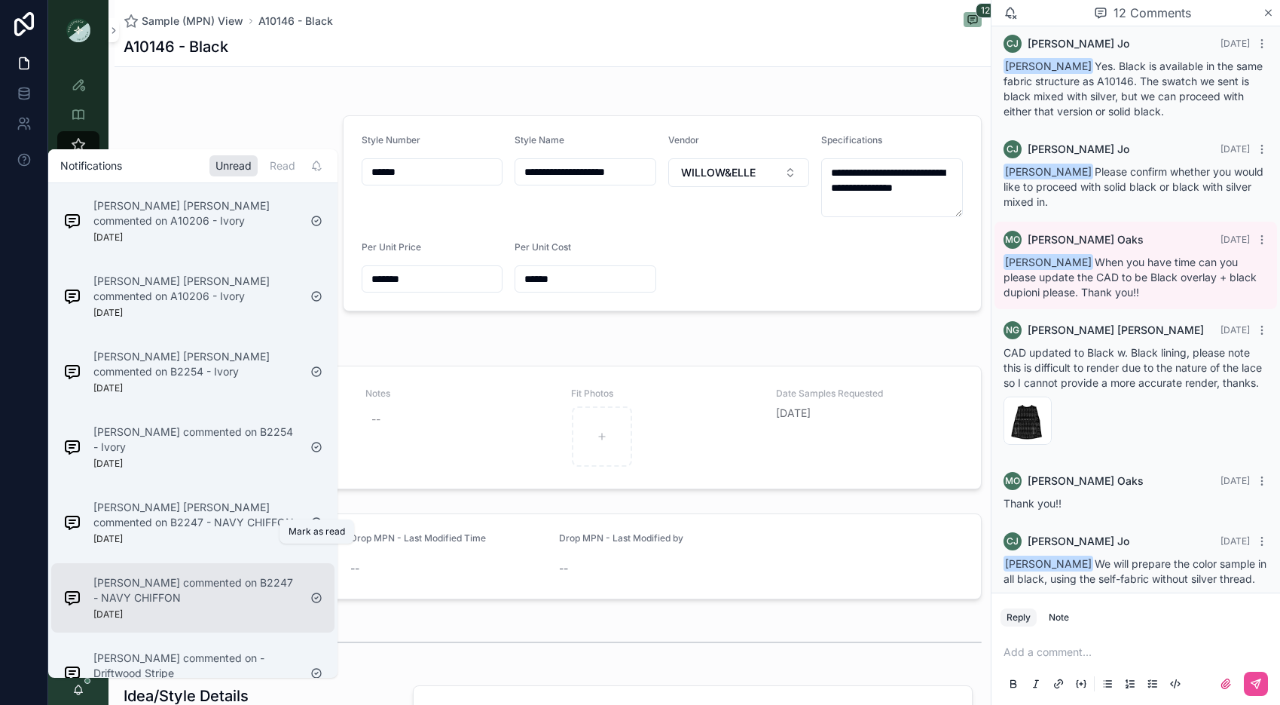
click at [315, 592] on icon "scrollable content" at bounding box center [316, 598] width 12 height 12
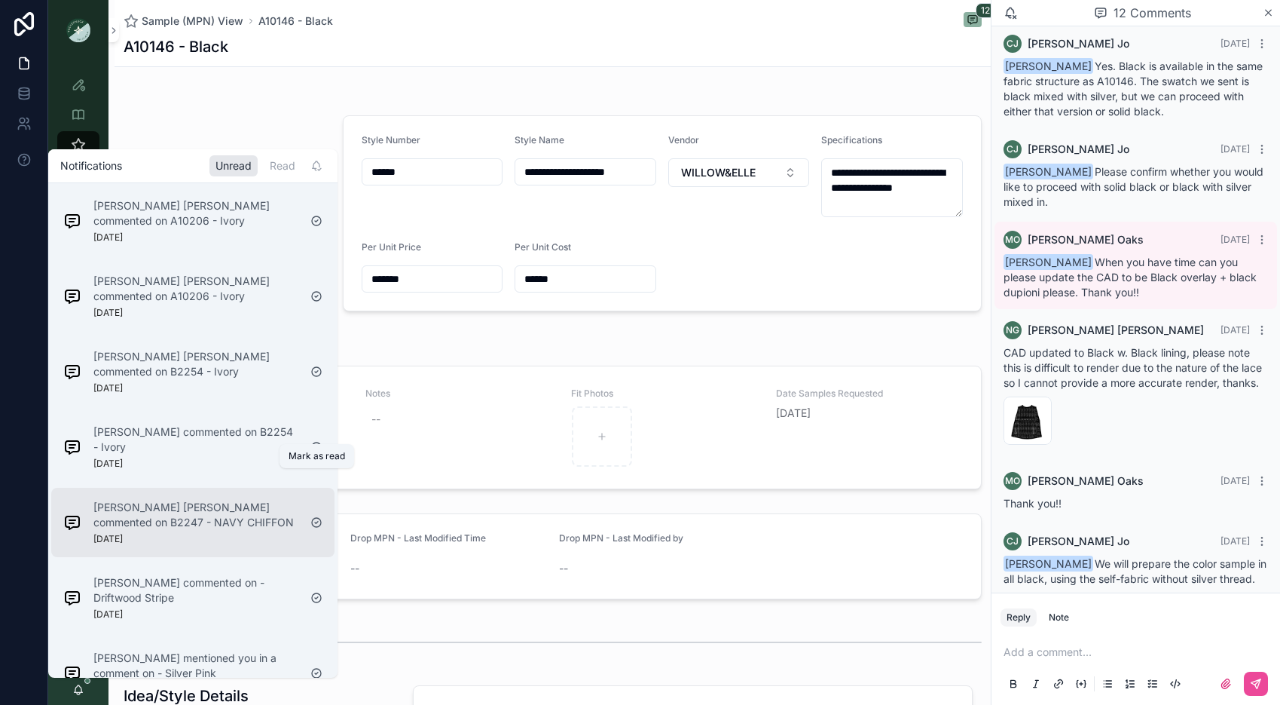
click at [321, 518] on icon "scrollable content" at bounding box center [316, 522] width 9 height 9
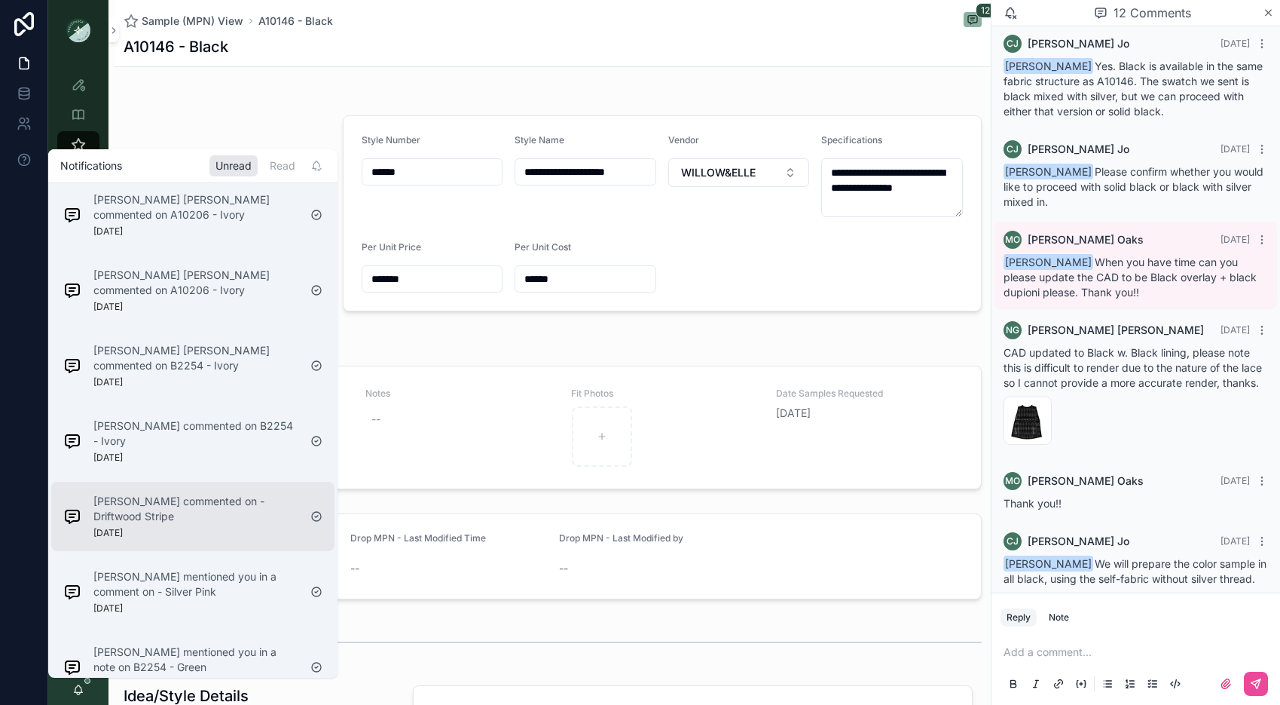
scroll to position [9, 0]
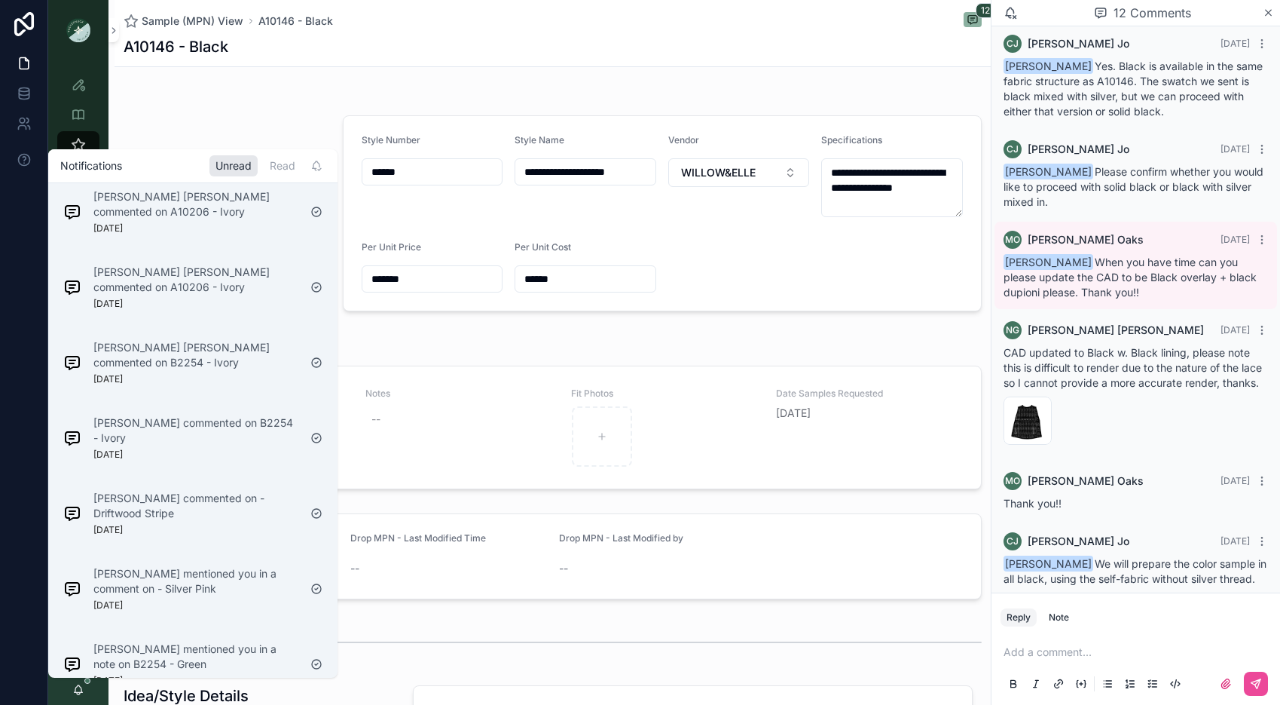
click at [317, 113] on div "scrollable content" at bounding box center [224, 213] width 219 height 208
